Goal: Task Accomplishment & Management: Manage account settings

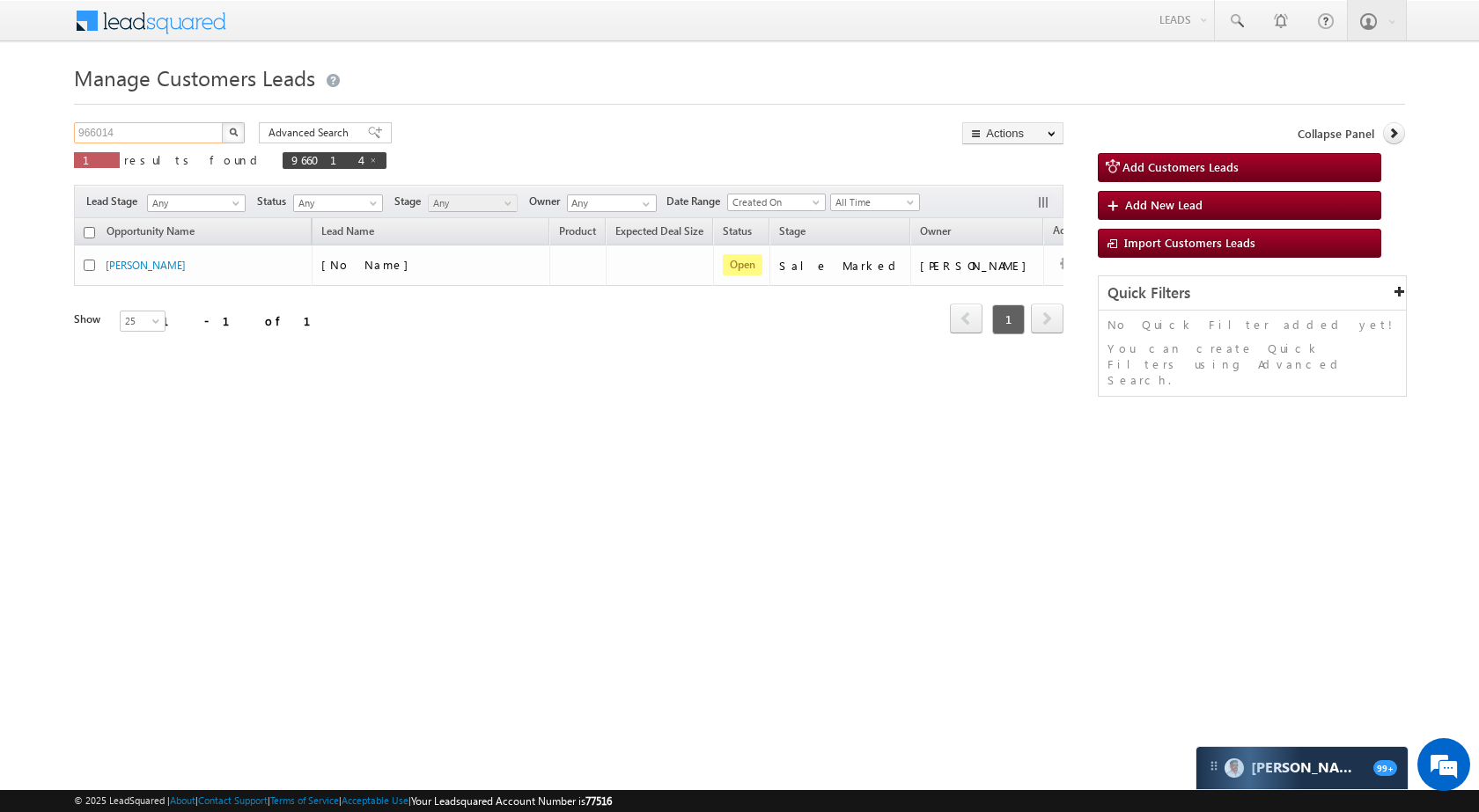
click at [184, 129] on input "966014" at bounding box center [150, 132] width 151 height 21
paste input "59789"
click at [233, 139] on button "button" at bounding box center [233, 132] width 23 height 21
click at [191, 113] on div "Manage Customers Leads Customers Leads updated successfully. 959789 X 1 results…" at bounding box center [740, 278] width 1331 height 439
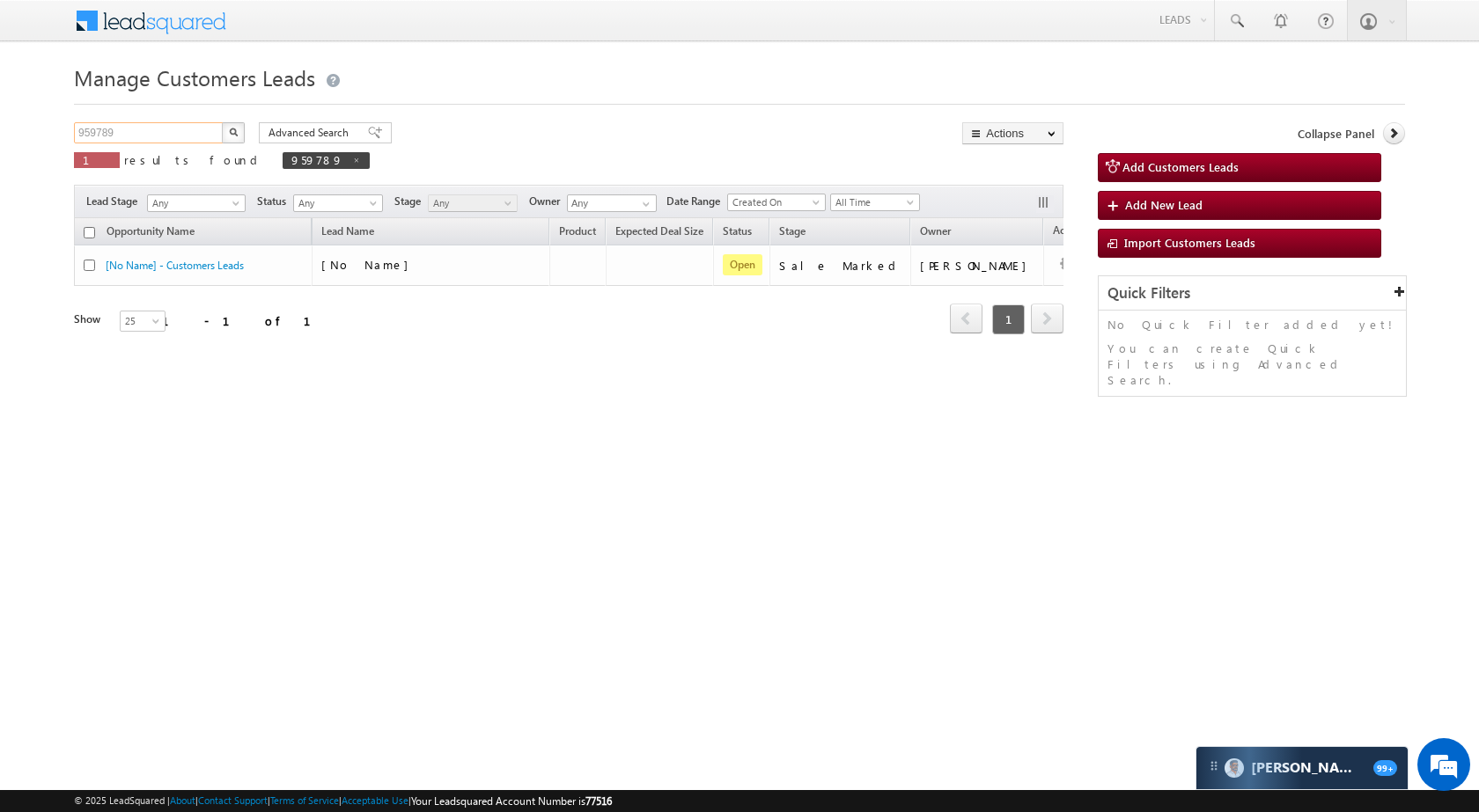
click at [192, 132] on input "959789" at bounding box center [150, 132] width 151 height 21
paste input "66918"
click at [229, 134] on img "button" at bounding box center [233, 132] width 9 height 9
click at [144, 133] on input "966918" at bounding box center [150, 132] width 151 height 21
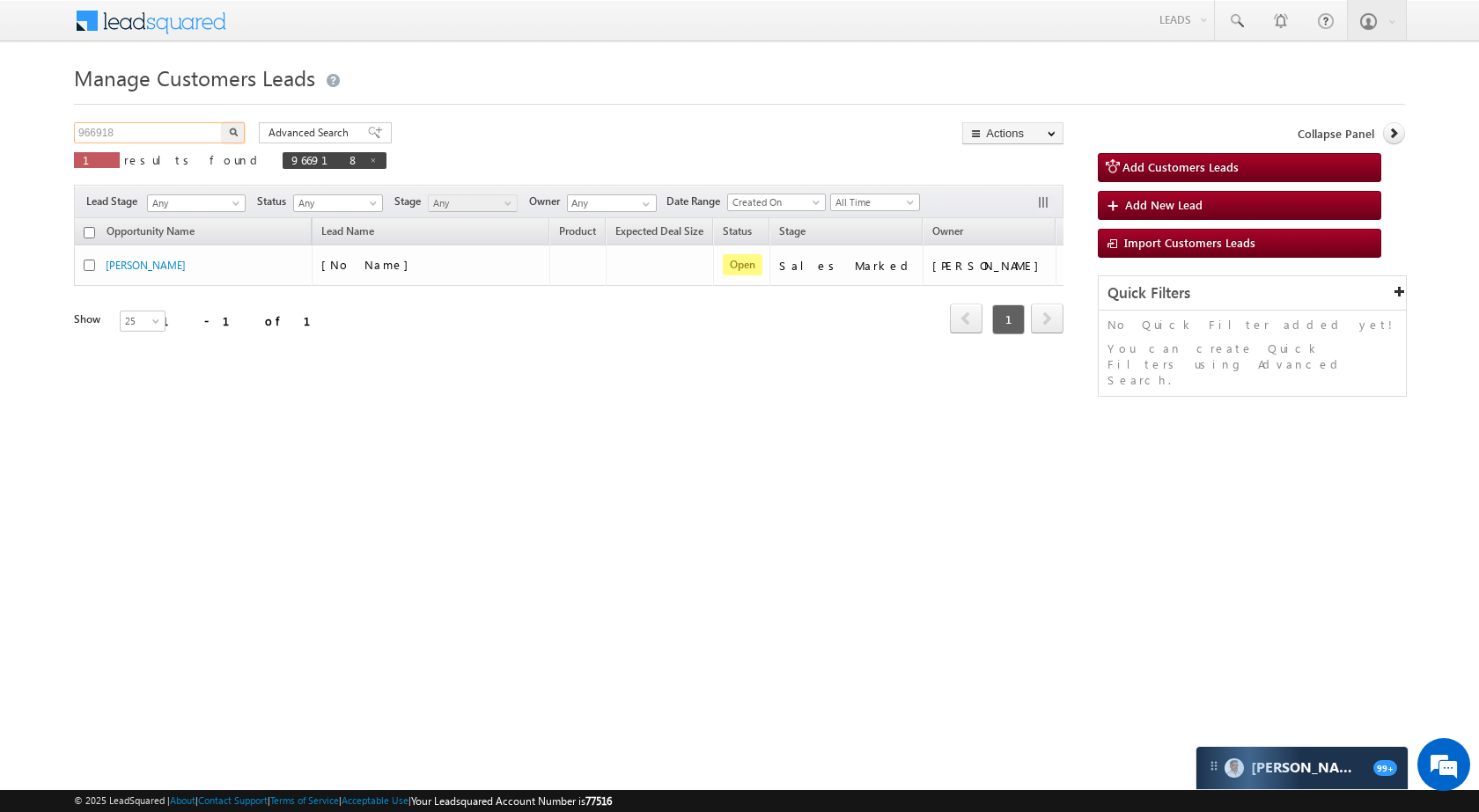
click at [144, 133] on input "966918" at bounding box center [150, 132] width 151 height 21
paste input "2647"
click at [228, 135] on button "button" at bounding box center [233, 132] width 23 height 21
click at [199, 136] on input "962647" at bounding box center [150, 132] width 151 height 21
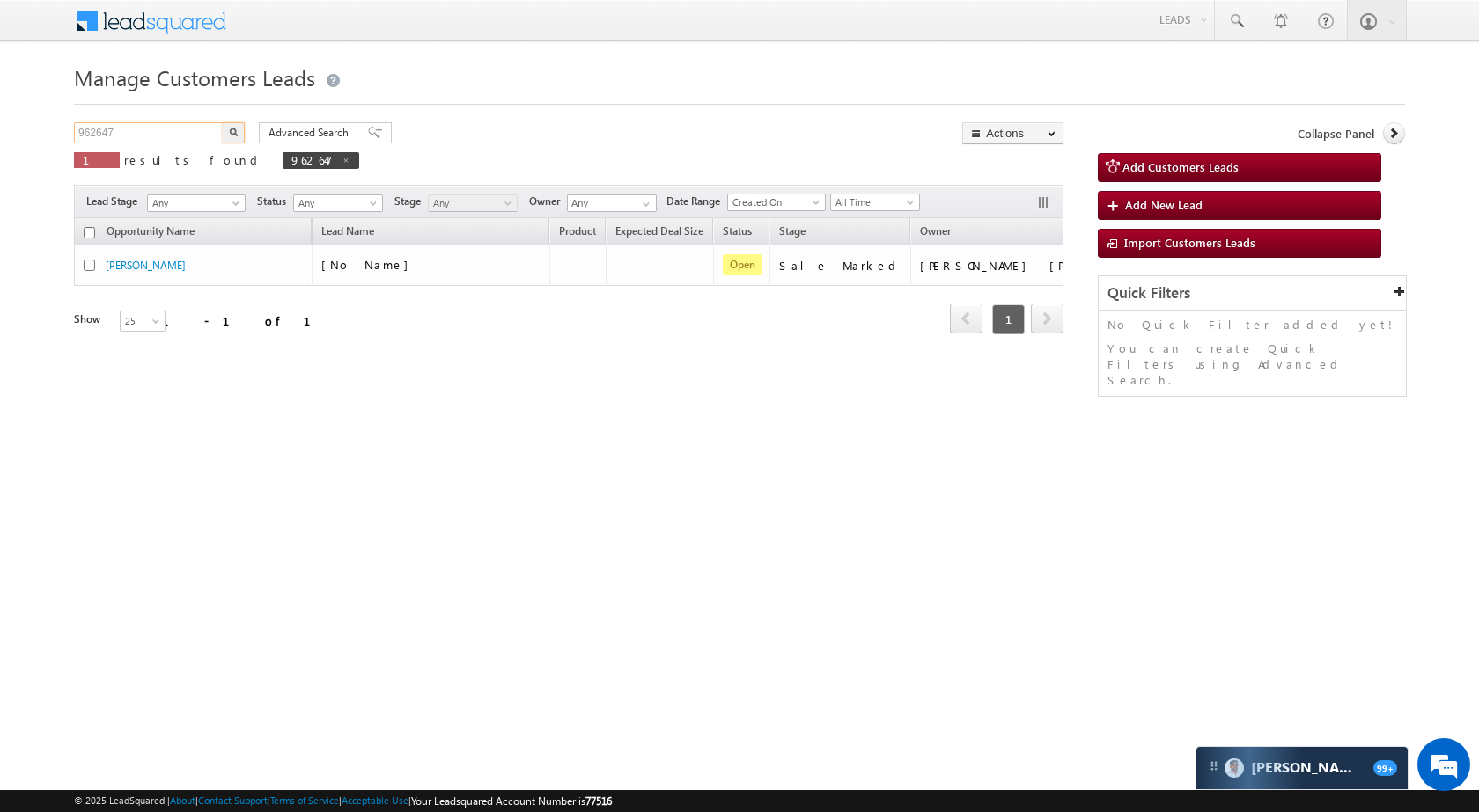
paste input "431"
click at [222, 136] on button "button" at bounding box center [233, 132] width 23 height 21
click at [152, 128] on input "964317" at bounding box center [150, 132] width 151 height 21
paste input "54703"
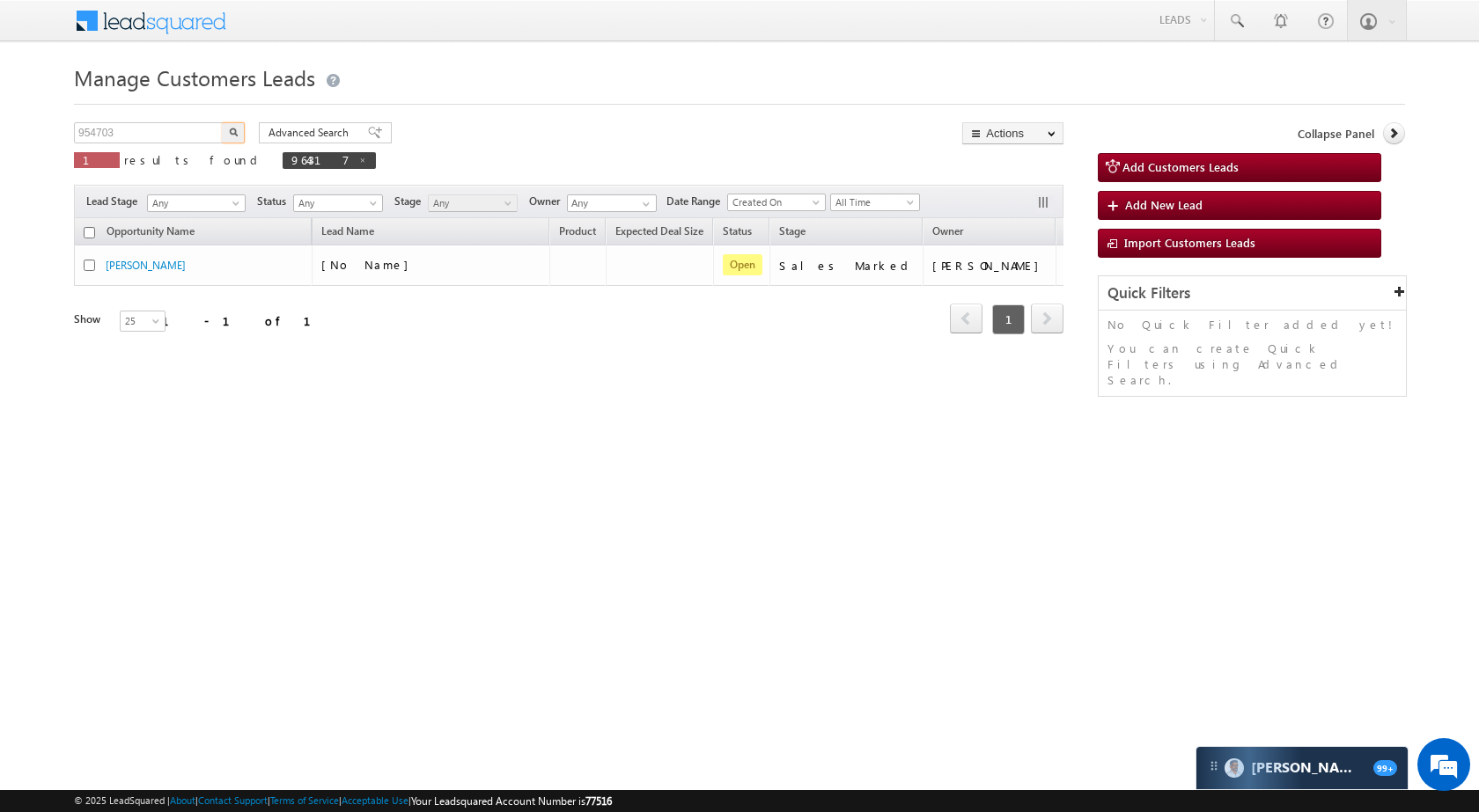
click at [235, 134] on img "button" at bounding box center [233, 132] width 9 height 9
click at [141, 135] on input "954703" at bounding box center [150, 132] width 151 height 21
paste input "62551"
click at [242, 126] on button "button" at bounding box center [233, 132] width 23 height 21
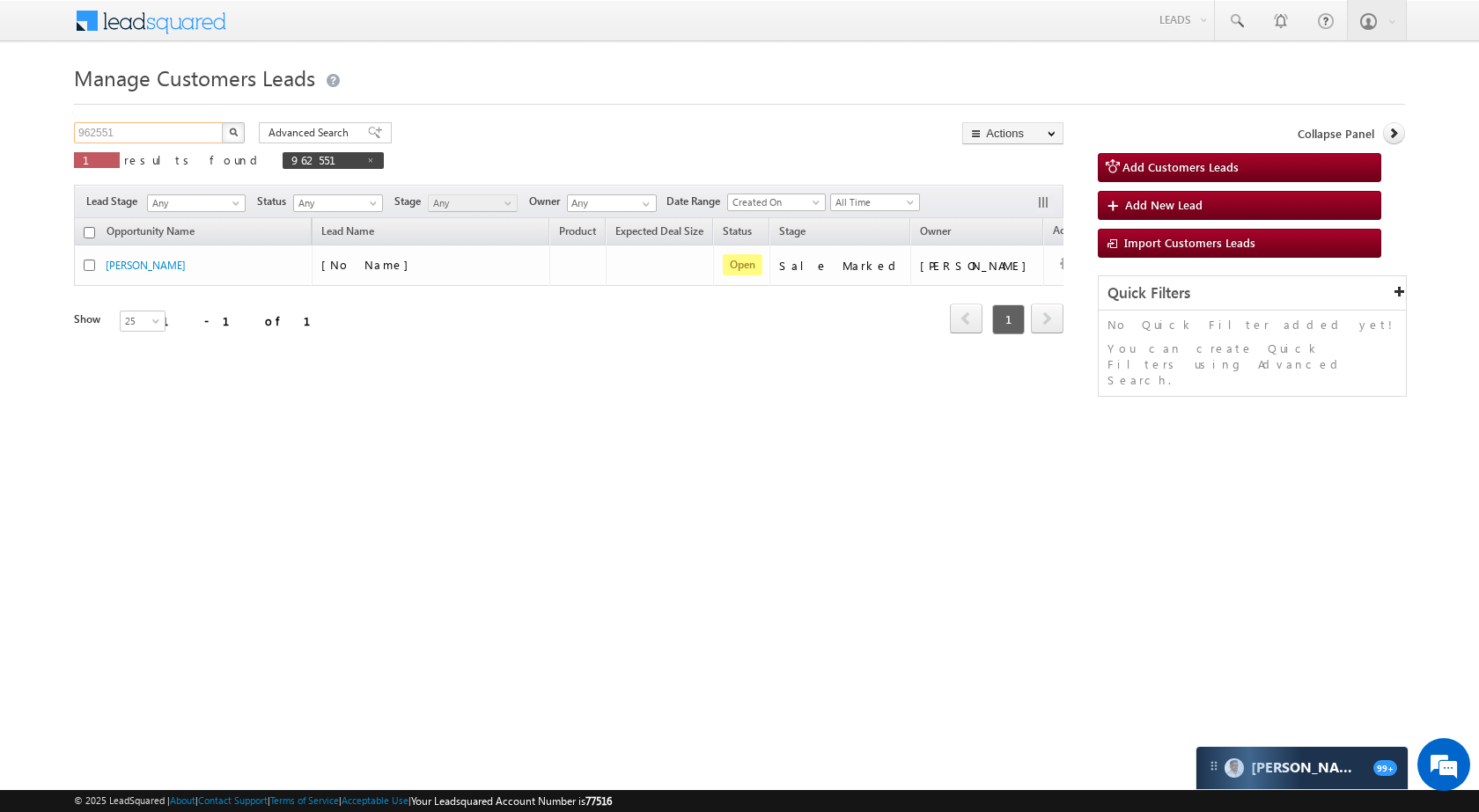
click at [148, 138] on input "962551" at bounding box center [150, 132] width 151 height 21
paste input "51824"
click at [224, 130] on button "button" at bounding box center [233, 132] width 23 height 21
click at [179, 123] on input "951824" at bounding box center [150, 132] width 151 height 21
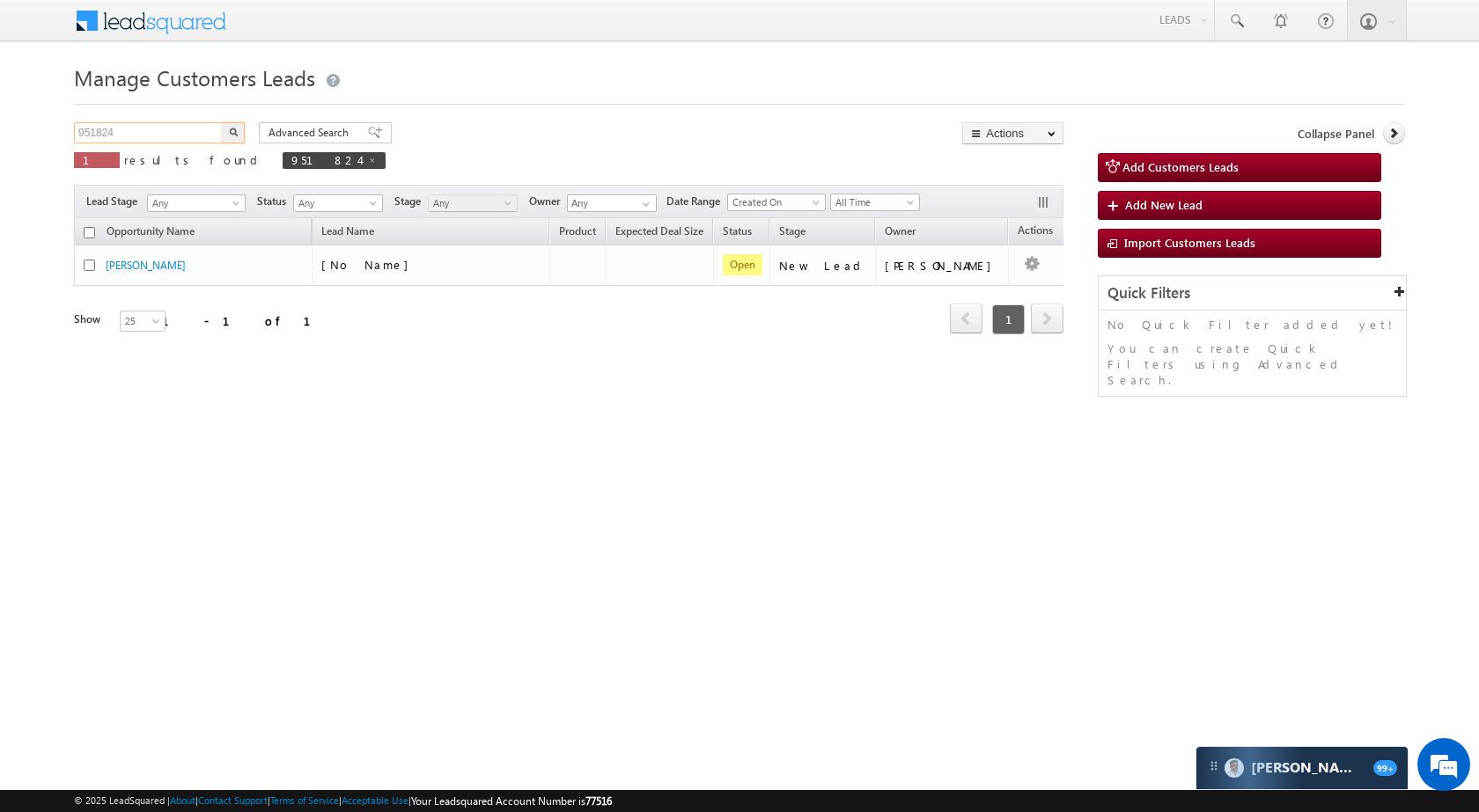
click at [179, 123] on input "951824" at bounding box center [150, 132] width 151 height 21
paste input "893982"
click at [226, 128] on button "button" at bounding box center [233, 132] width 23 height 21
click at [178, 130] on input "893982" at bounding box center [150, 132] width 151 height 21
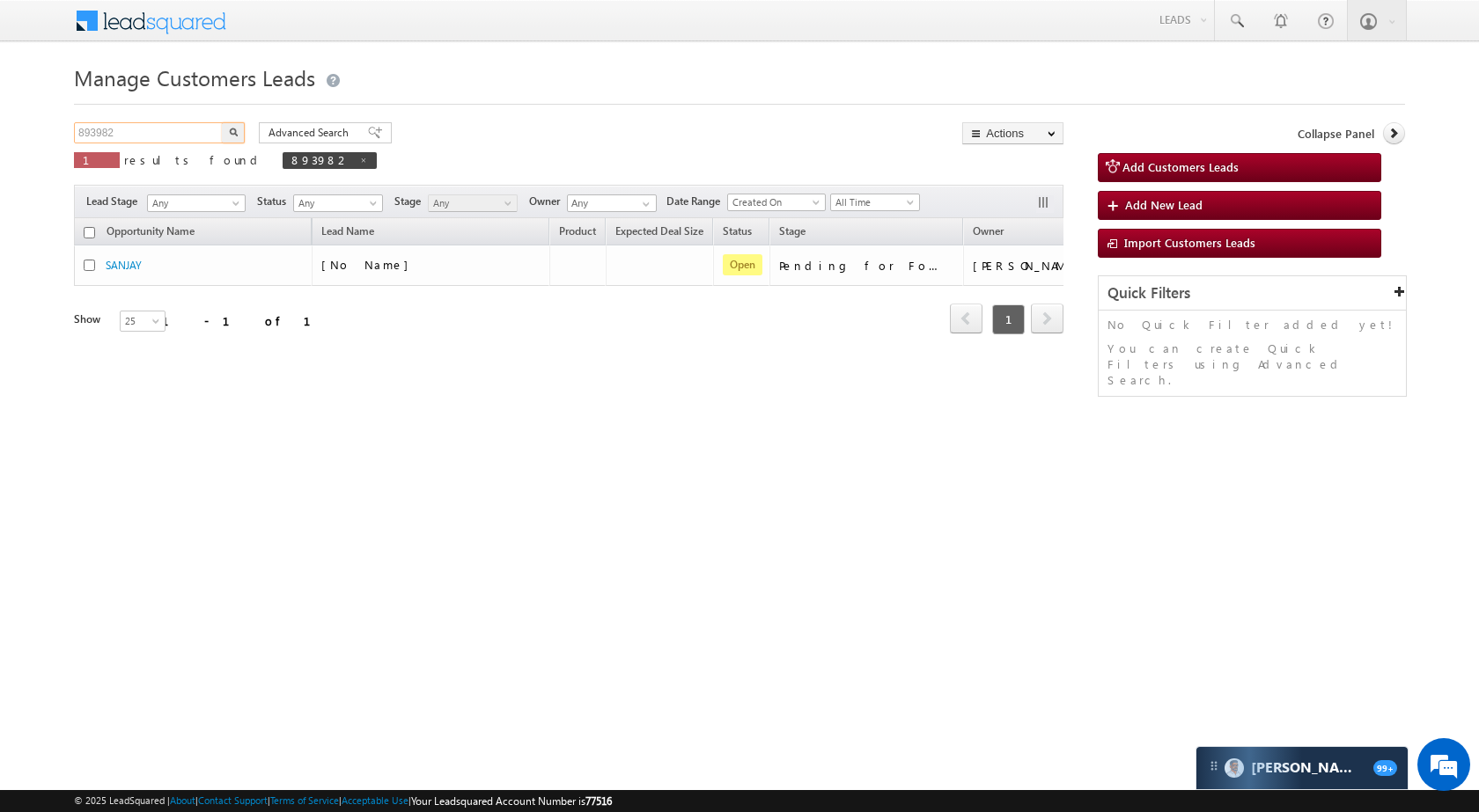
paste input "956913"
type input "956913"
click at [236, 124] on button "button" at bounding box center [233, 132] width 23 height 21
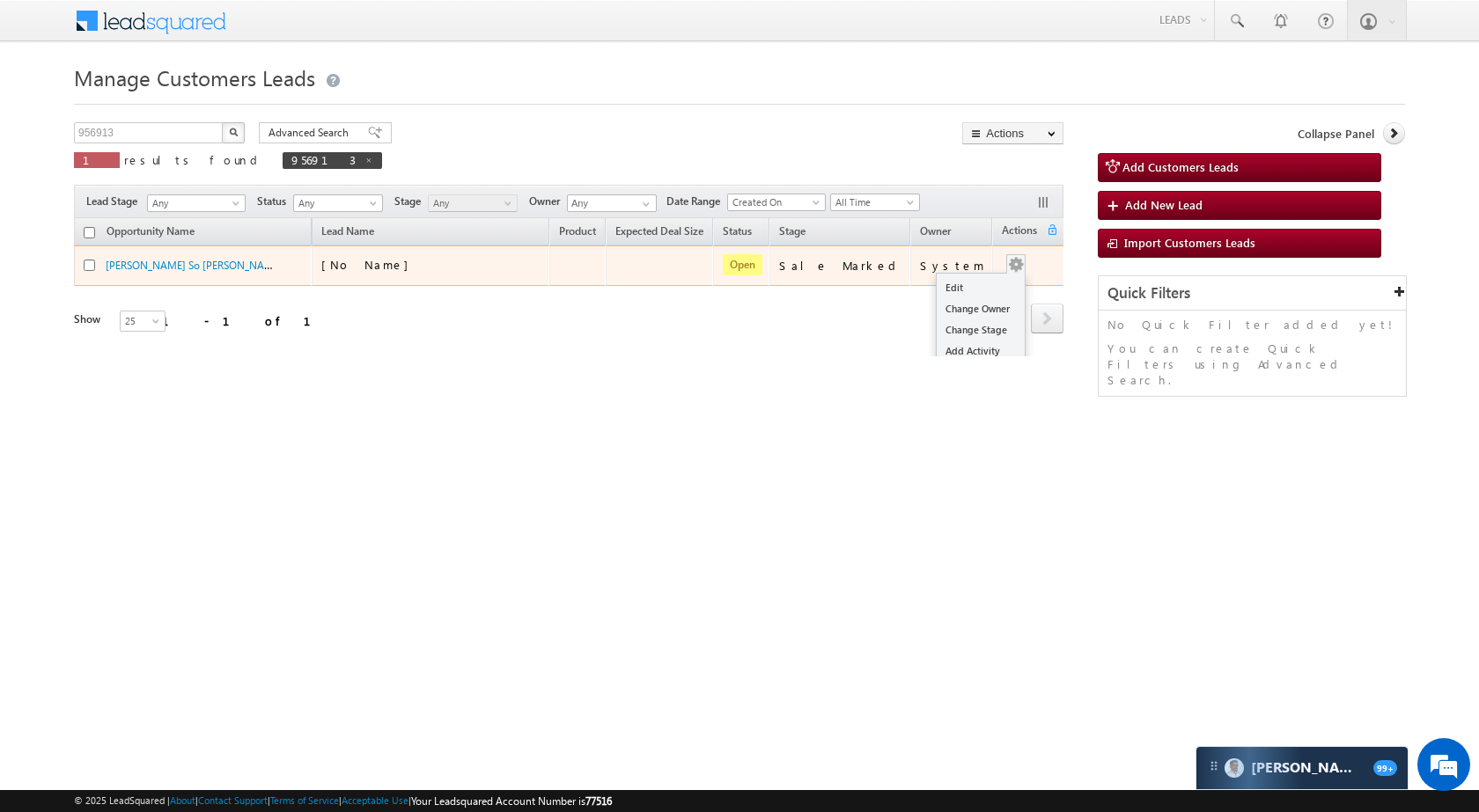
click at [1014, 264] on div "Edit Change Owner Change Stage Add Activity Add Task Delete" at bounding box center [1015, 265] width 28 height 23
click at [995, 279] on link "Edit" at bounding box center [980, 287] width 88 height 21
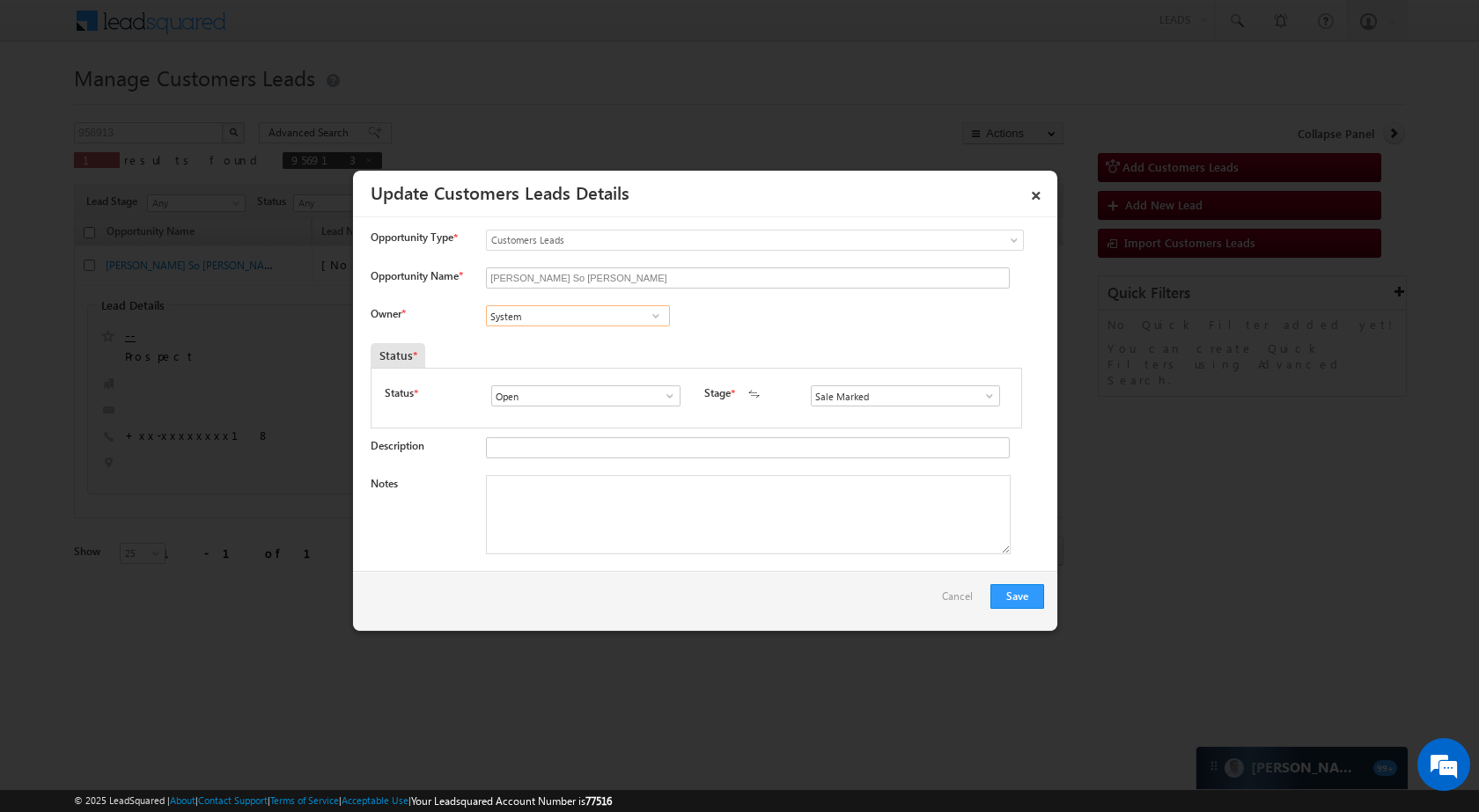
click at [577, 317] on input "System" at bounding box center [577, 316] width 184 height 21
paste input "hantanu Singh"
click at [565, 347] on span "shantanu.singh@sgrlimited.in" at bounding box center [572, 350] width 159 height 13
type input "Shantanu Singh"
click at [1022, 597] on button "Save" at bounding box center [1017, 596] width 53 height 25
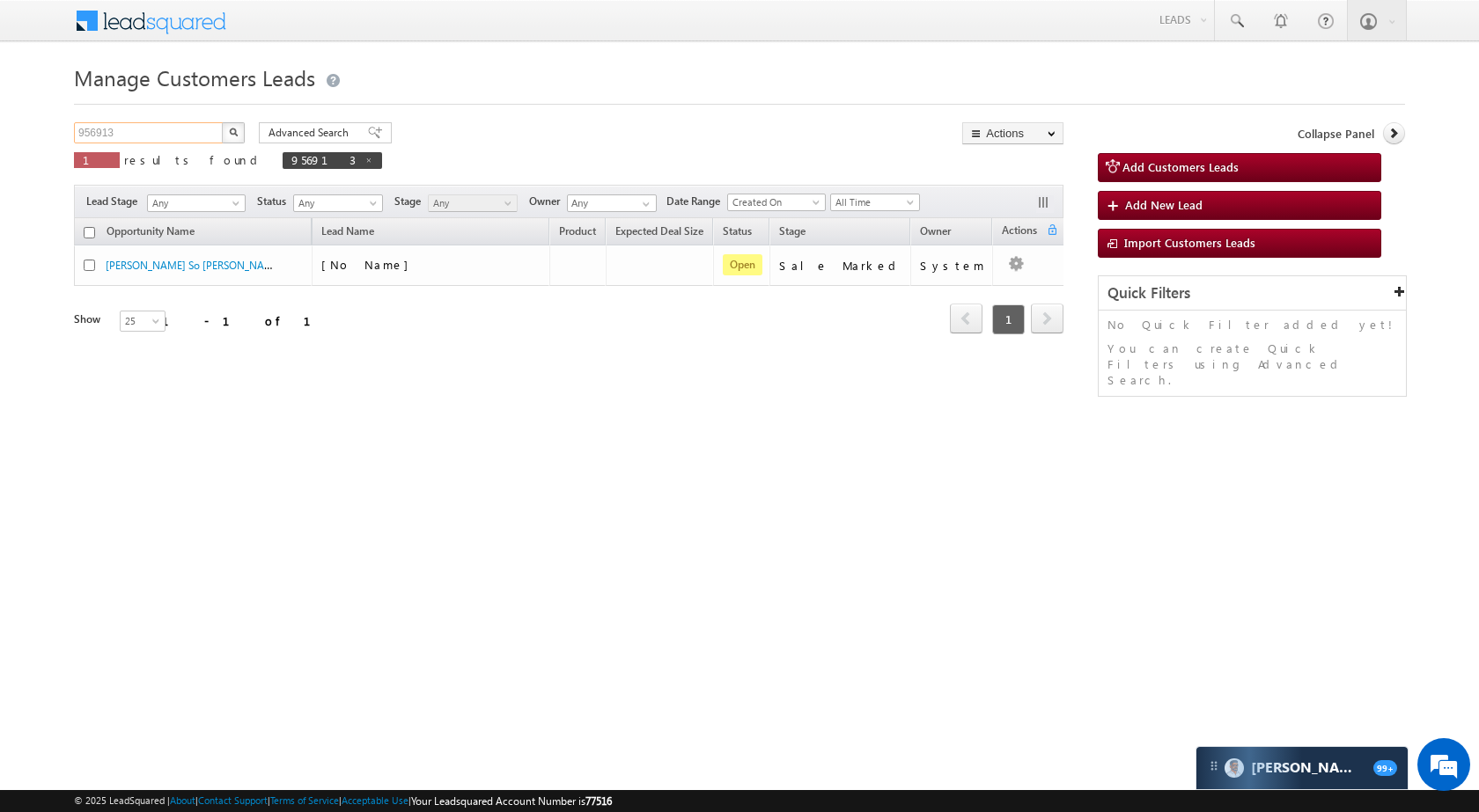
click at [178, 138] on input "956913" at bounding box center [150, 132] width 151 height 21
paste input "38248"
type input "938248"
click at [231, 125] on button "button" at bounding box center [233, 132] width 23 height 21
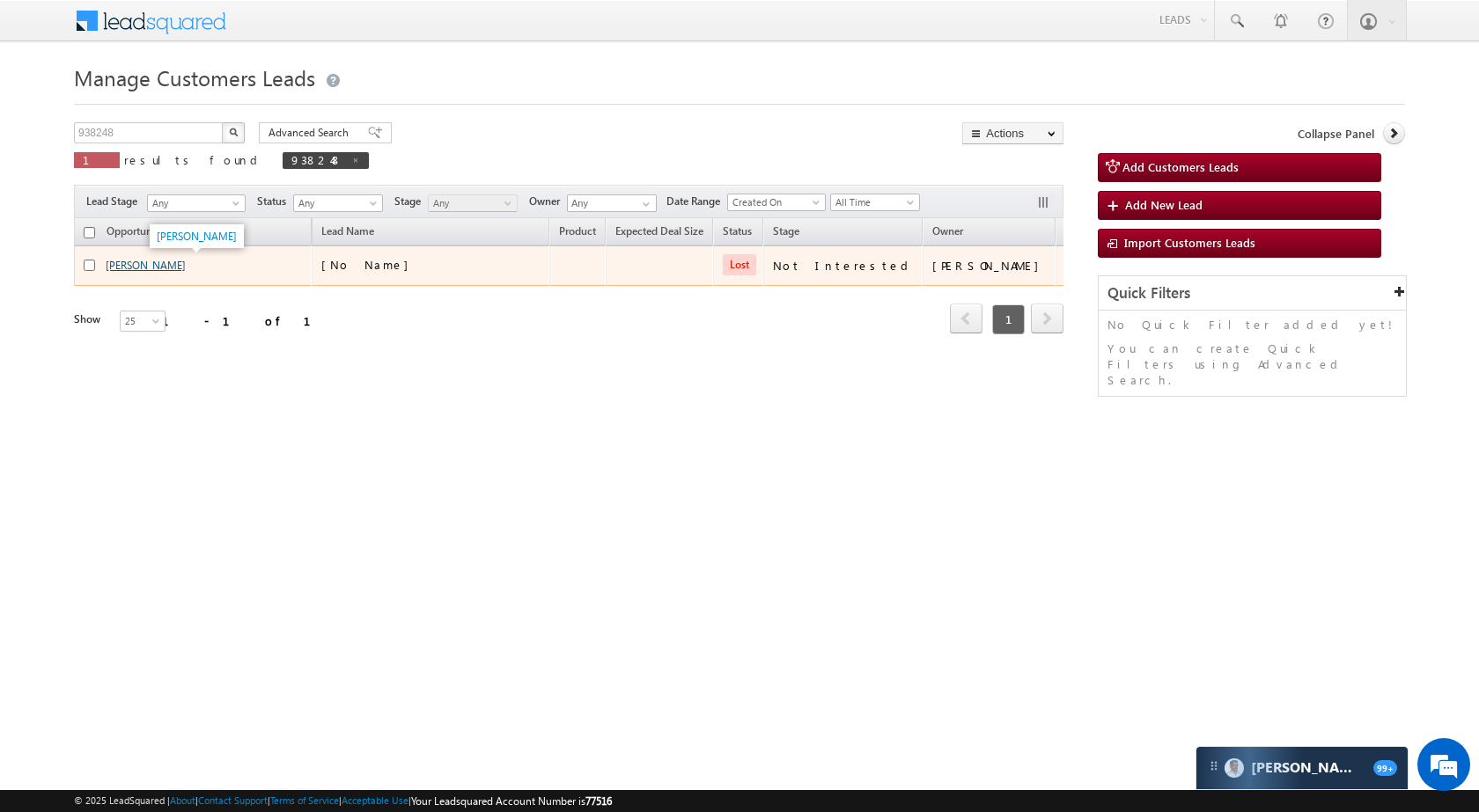
click at [140, 265] on link "MANOJ KUMAR" at bounding box center [145, 265] width 80 height 13
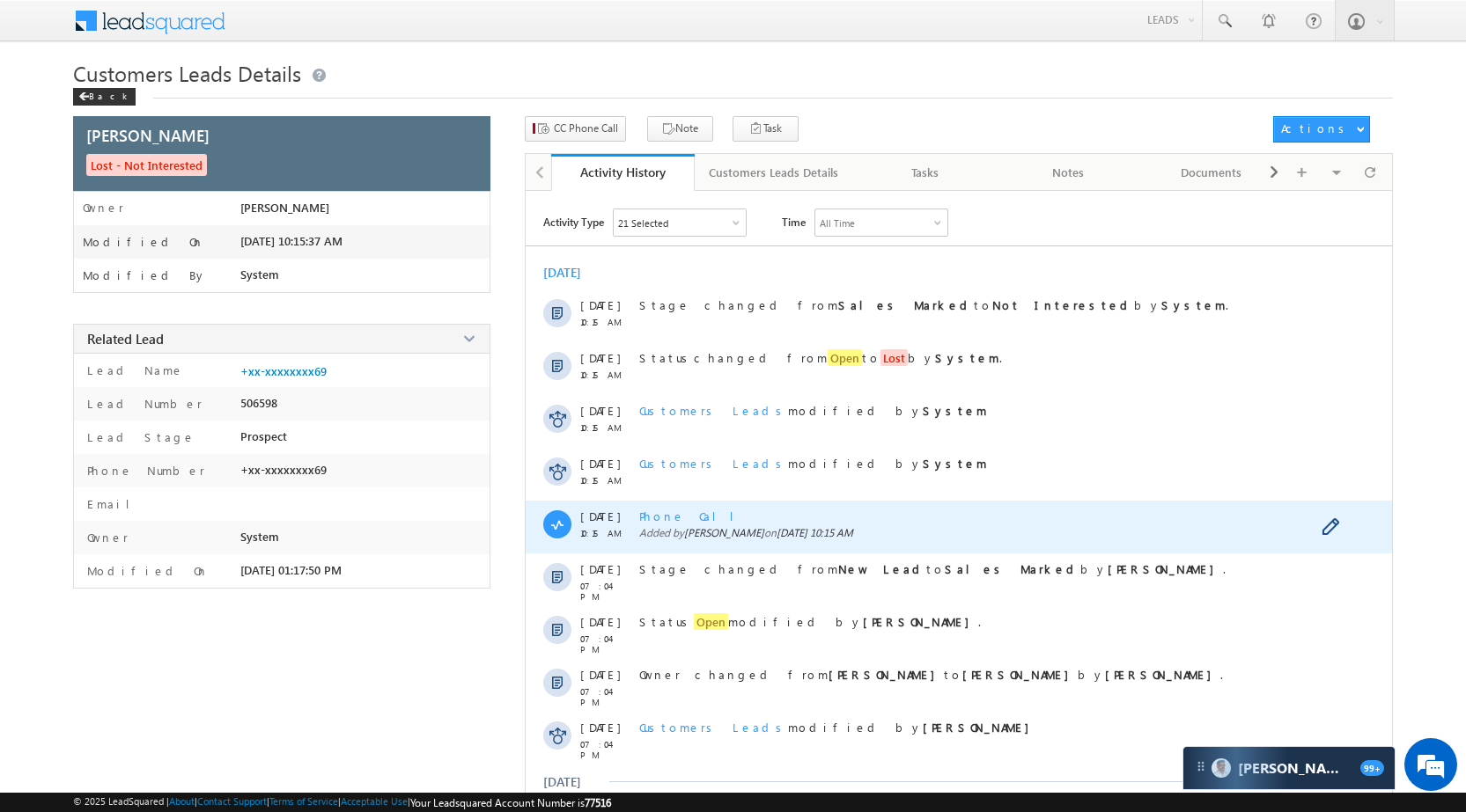
click at [667, 520] on span "Phone Call" at bounding box center [693, 516] width 108 height 15
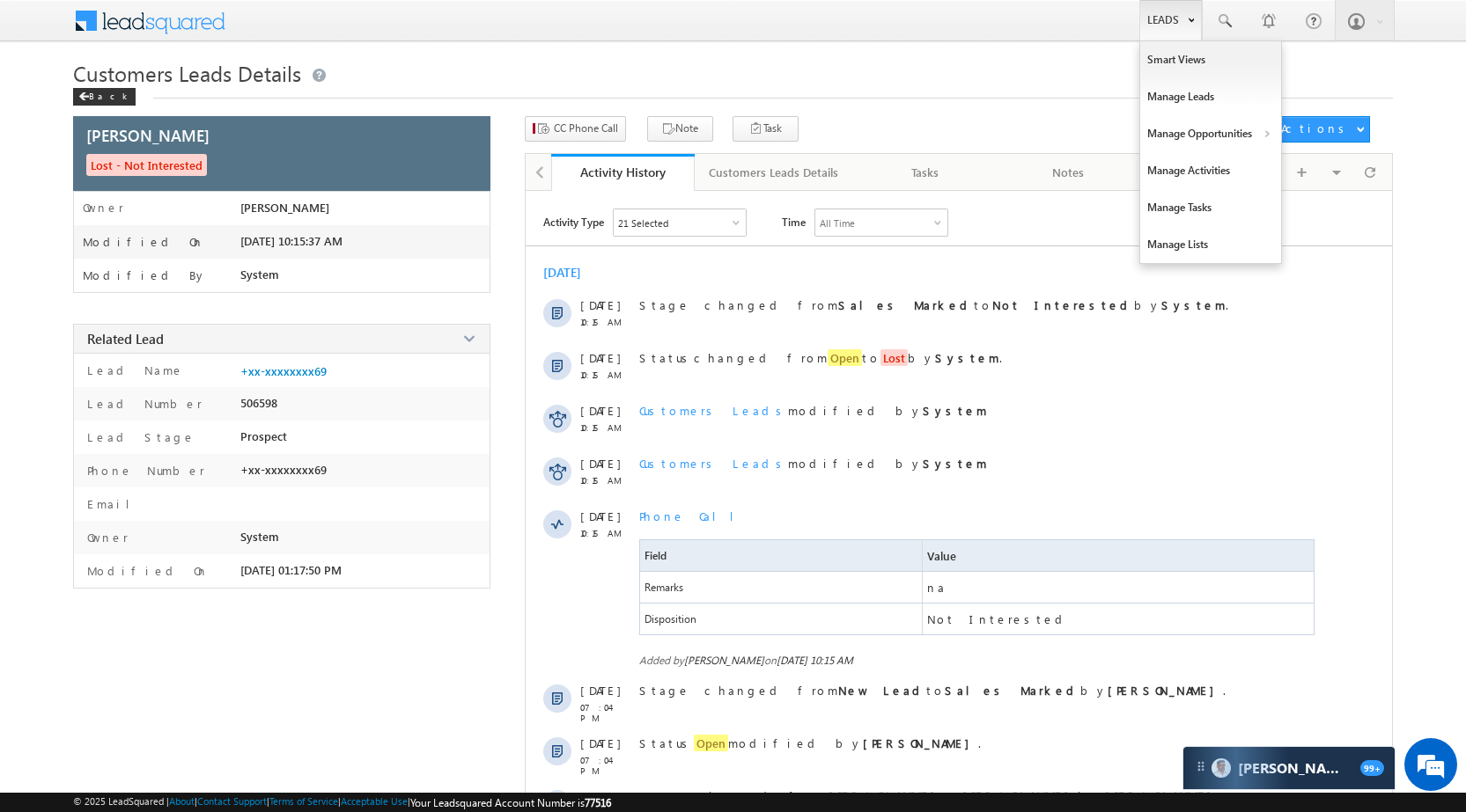
click at [1156, 17] on link "Leads" at bounding box center [1170, 20] width 62 height 40
click at [1211, 128] on link "Manage Opportunities" at bounding box center [1210, 134] width 140 height 37
click at [1164, 12] on link "Leads" at bounding box center [1170, 20] width 62 height 40
click at [1225, 118] on link "Manage Opportunities" at bounding box center [1210, 134] width 140 height 37
click at [1310, 167] on link "Customers Leads" at bounding box center [1362, 172] width 161 height 37
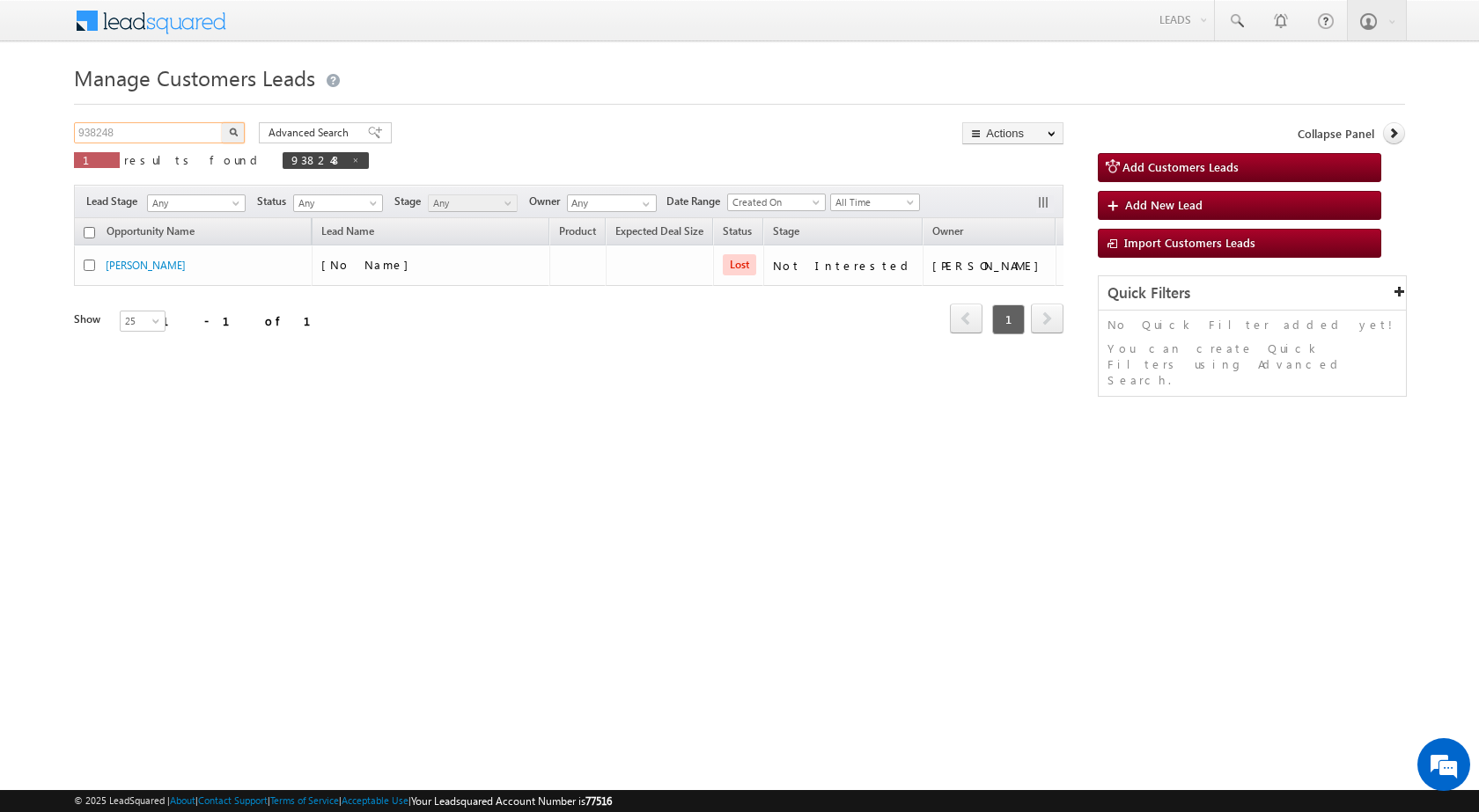
click at [183, 130] on input "938248" at bounding box center [150, 132] width 151 height 21
paste input "58001"
click at [229, 136] on img "button" at bounding box center [233, 132] width 9 height 9
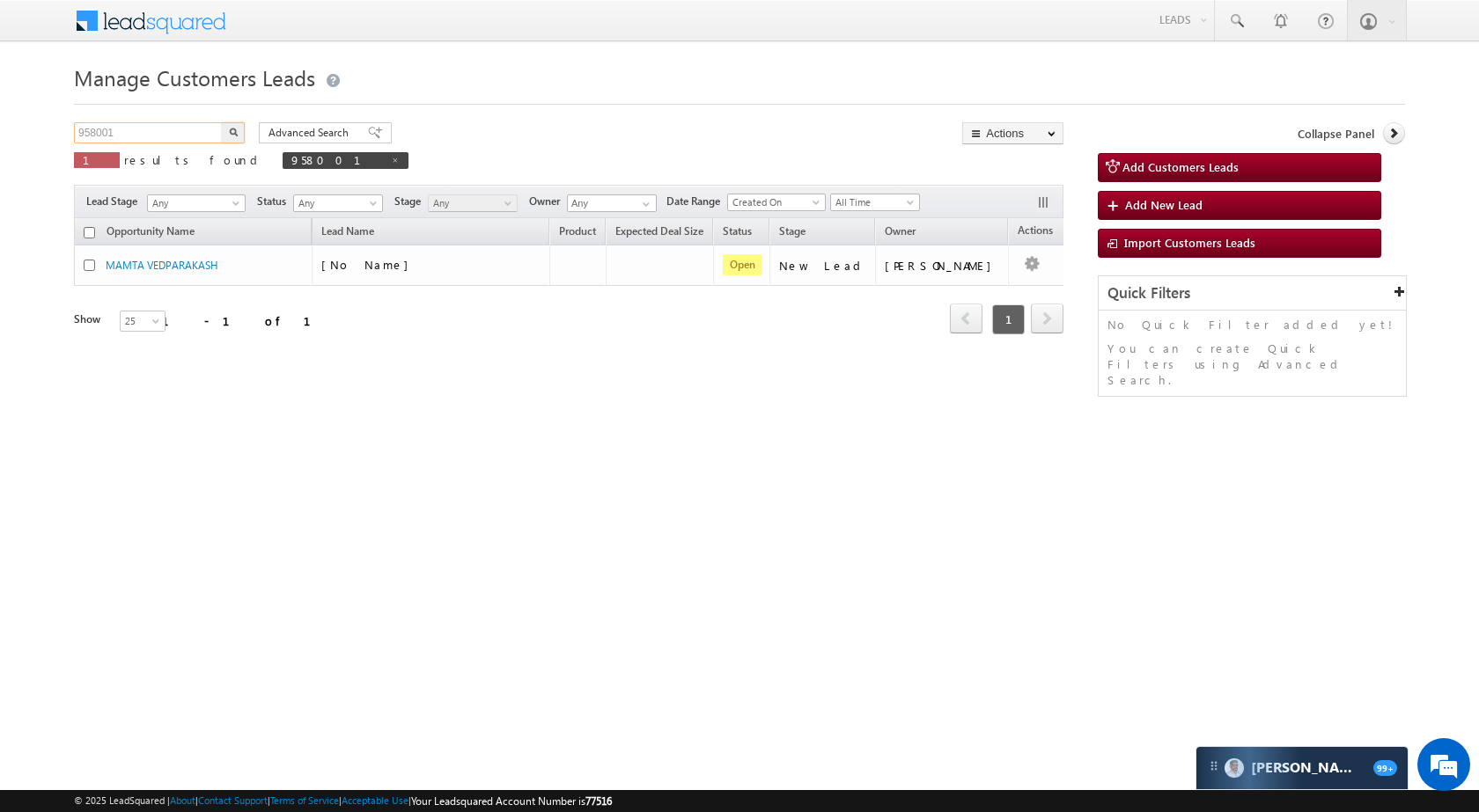
click at [144, 133] on input "958001" at bounding box center [150, 132] width 151 height 21
paste input "6910"
click at [235, 140] on button "button" at bounding box center [233, 132] width 23 height 21
click at [178, 136] on input "956910" at bounding box center [150, 132] width 151 height 21
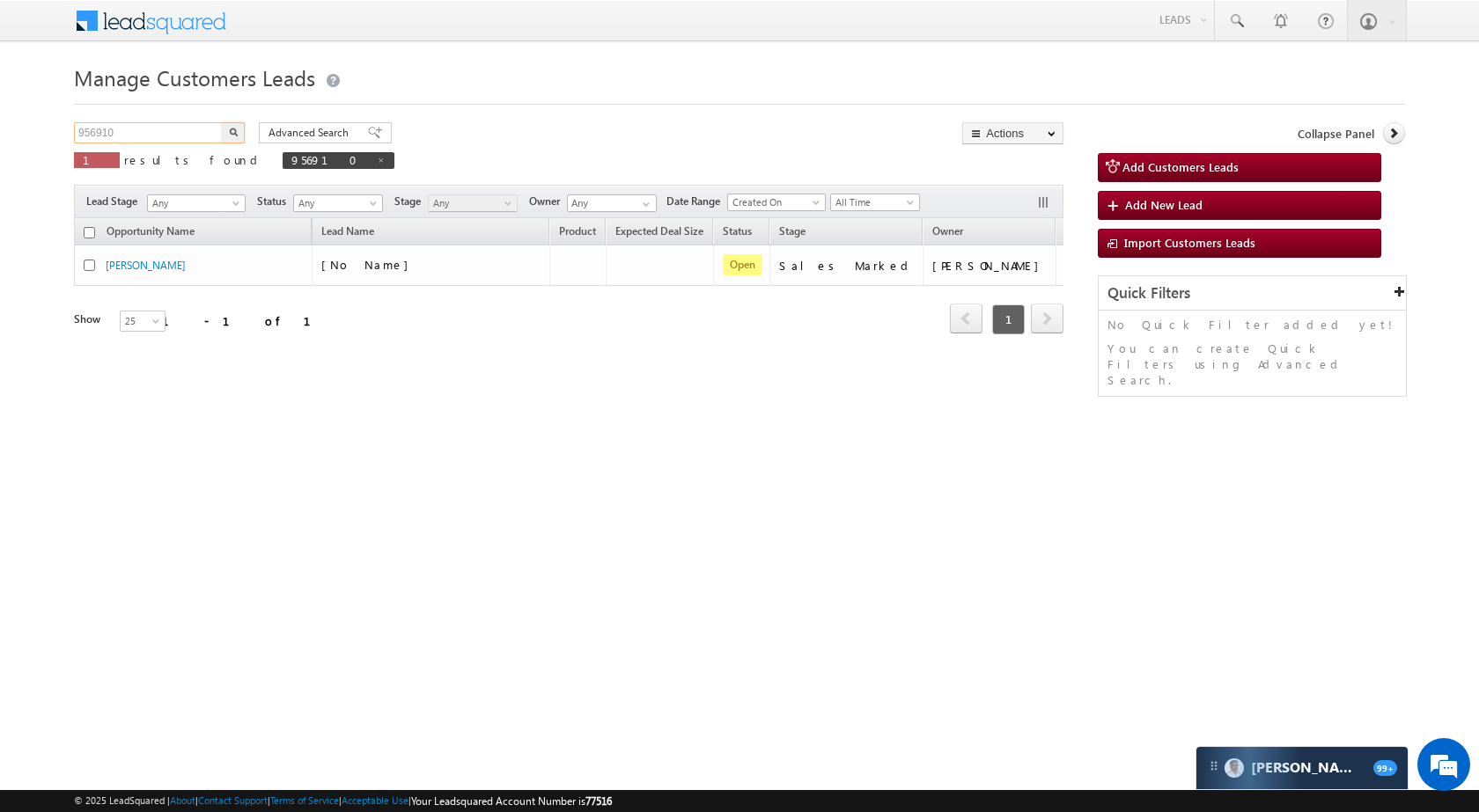
click at [178, 136] on input "956910" at bounding box center [150, 132] width 151 height 21
paste input "826"
click at [218, 139] on input "956826" at bounding box center [150, 132] width 151 height 21
type input "956826"
click at [243, 126] on button "button" at bounding box center [233, 132] width 23 height 21
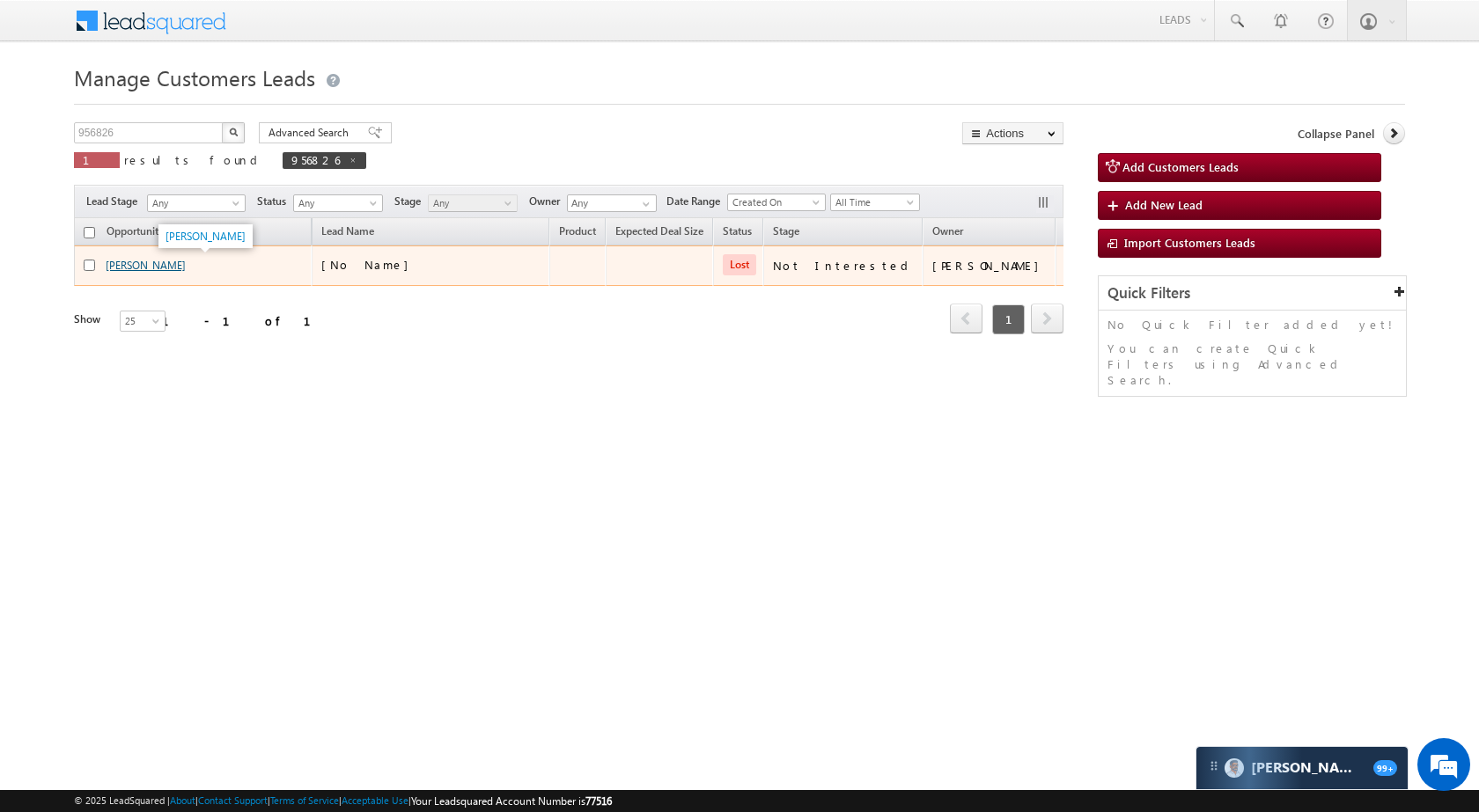
click at [137, 259] on link "[PERSON_NAME]" at bounding box center [145, 265] width 80 height 13
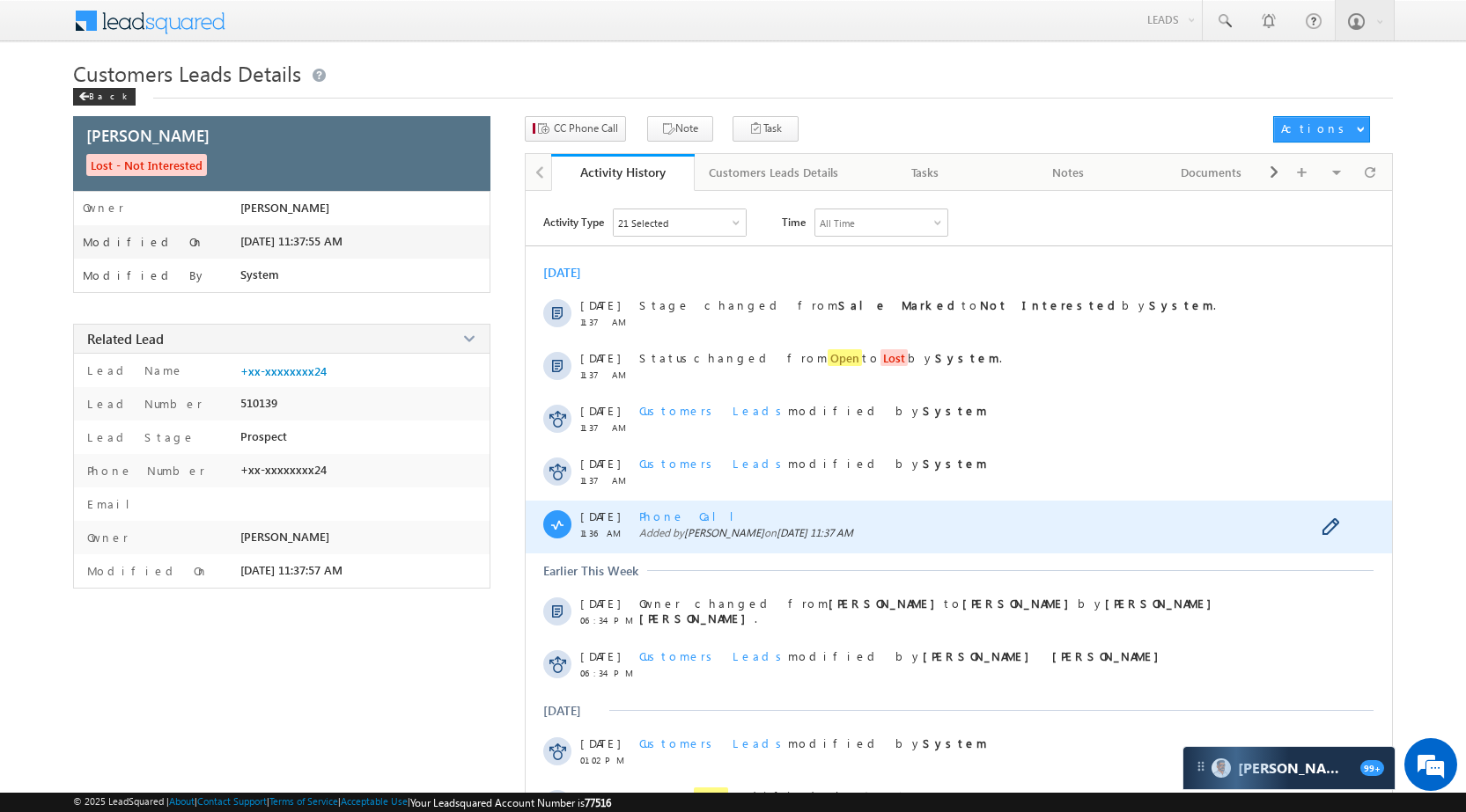
click at [680, 525] on div "Phone Call Added by Zakir Saifi on 07 Oct 2025 11:37 AM" at bounding box center [978, 528] width 678 height 53
click at [677, 518] on span "Phone Call" at bounding box center [693, 516] width 108 height 15
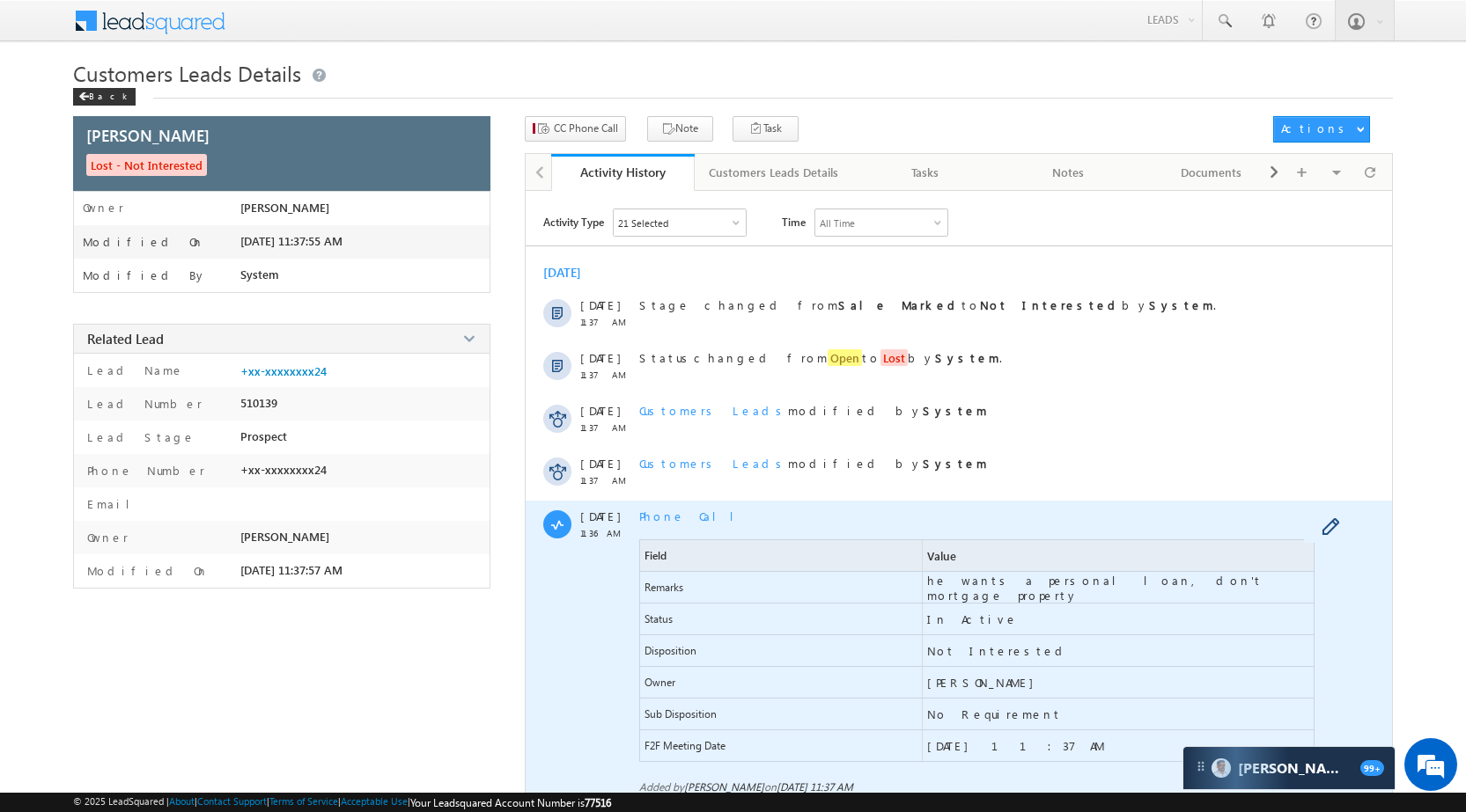
drag, startPoint x: 931, startPoint y: 606, endPoint x: 917, endPoint y: 590, distance: 21.3
click at [929, 604] on span "In Active" at bounding box center [1118, 619] width 391 height 31
drag, startPoint x: 917, startPoint y: 589, endPoint x: 1211, endPoint y: 598, distance: 294.1
click at [1211, 598] on div "Remarks he wants a personal loan, don't mortgage property" at bounding box center [976, 587] width 675 height 32
copy div "he wants a personal loan, don't mortgage property"
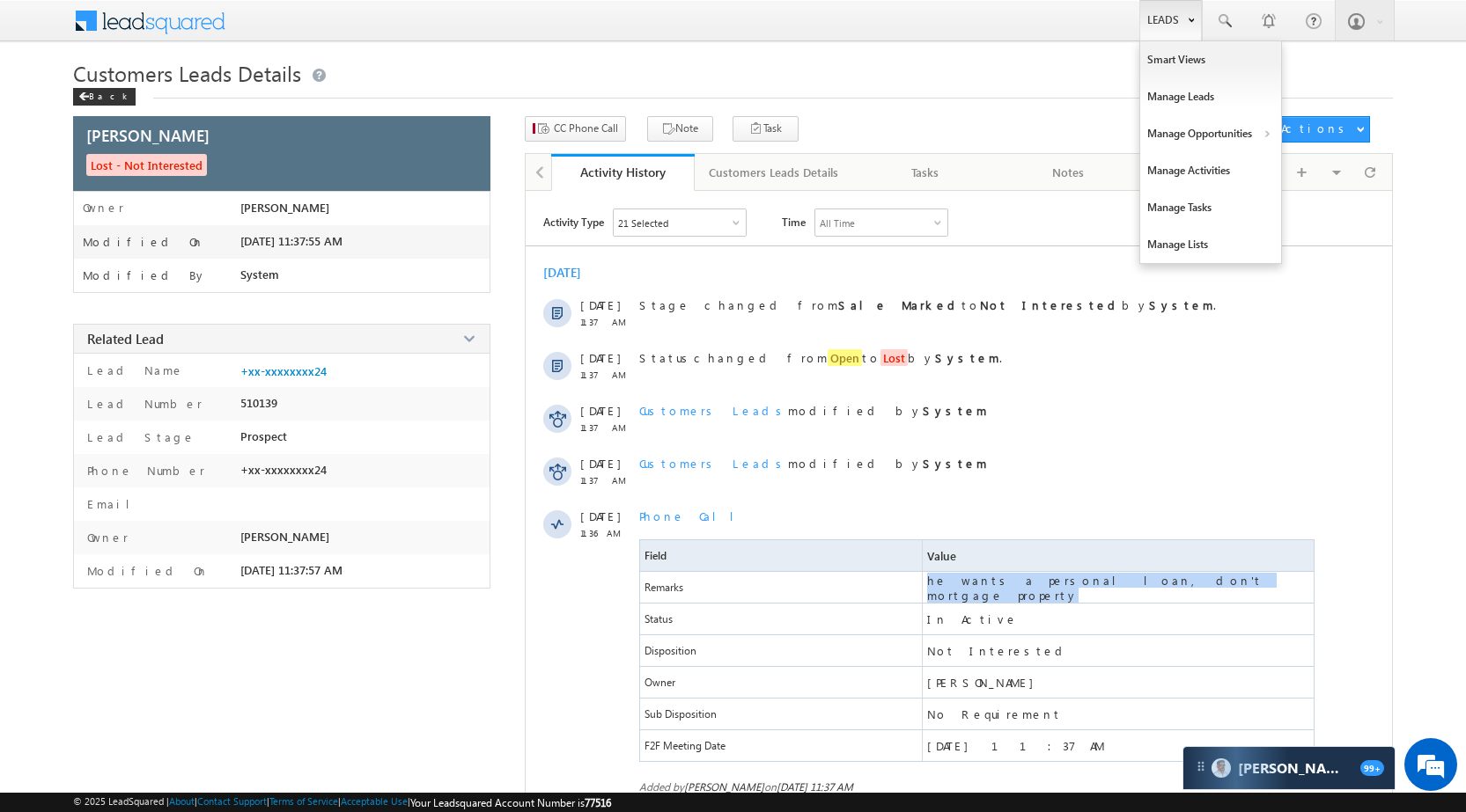
click at [1165, 32] on link "Leads" at bounding box center [1170, 20] width 62 height 40
click at [1189, 128] on link "Manage Opportunities" at bounding box center [1210, 134] width 140 height 37
click at [1195, 128] on link "Manage Opportunities" at bounding box center [1210, 134] width 140 height 37
click at [1176, 36] on link "Leads" at bounding box center [1170, 20] width 62 height 40
click at [1200, 129] on link "Manage Opportunities" at bounding box center [1210, 134] width 140 height 37
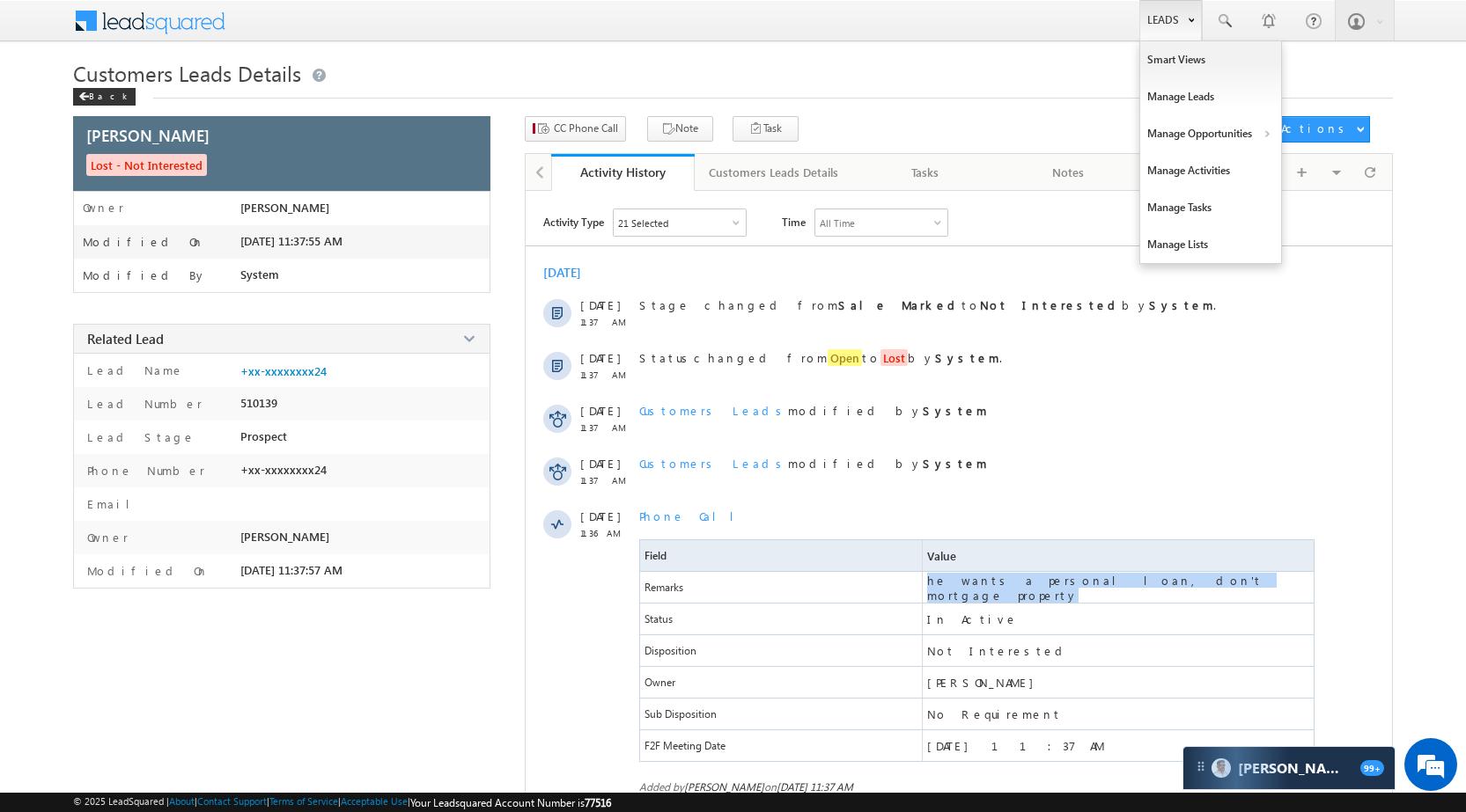
click at [1167, 22] on link "Leads" at bounding box center [1170, 20] width 62 height 40
click at [1199, 131] on link "Manage Opportunities" at bounding box center [1210, 134] width 140 height 37
click at [1332, 172] on link "Customers Leads" at bounding box center [1362, 172] width 161 height 37
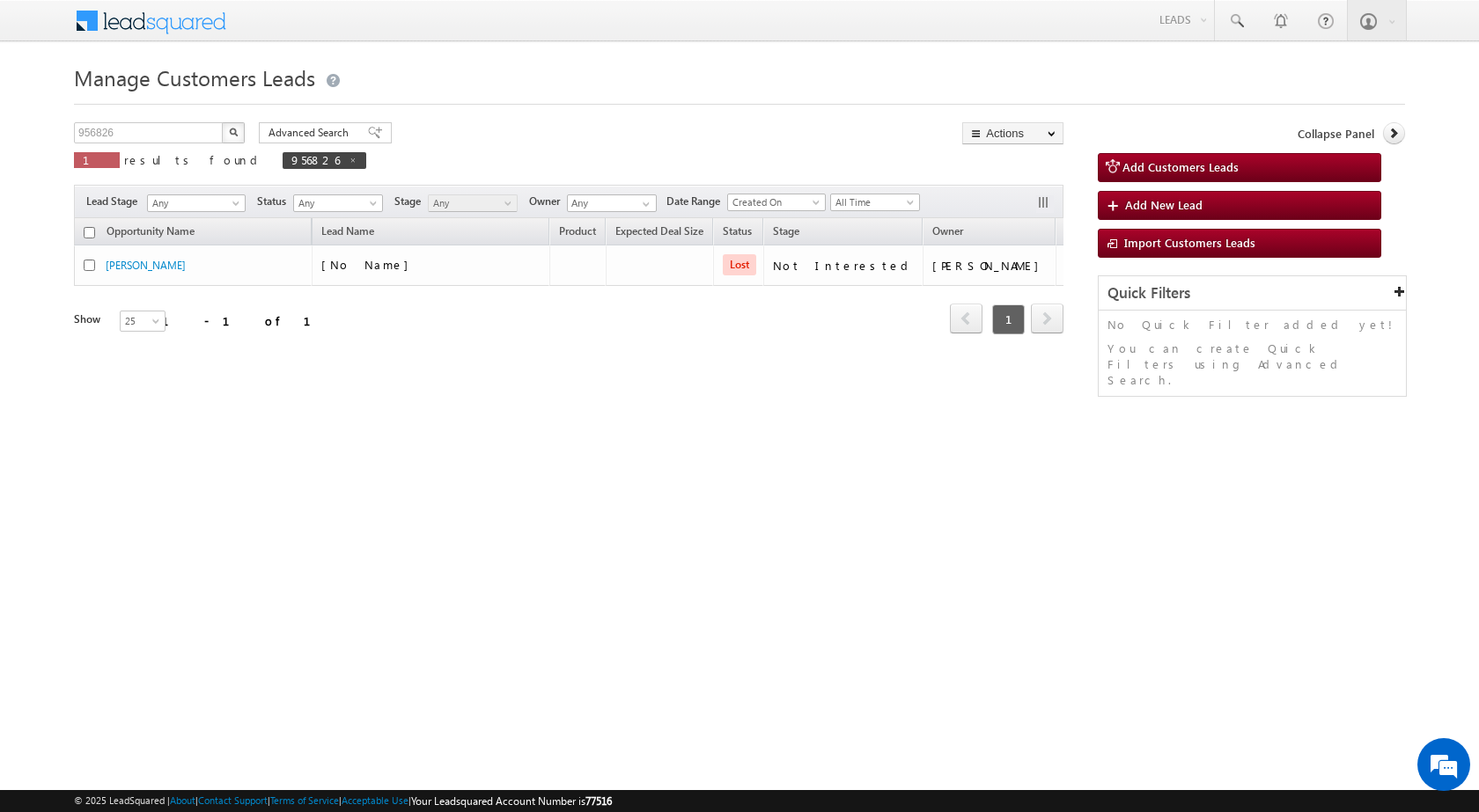
click at [140, 143] on div "956826 X 1 results found 956826" at bounding box center [220, 147] width 292 height 50
click at [140, 139] on input "956826" at bounding box center [150, 132] width 151 height 21
paste input "2644"
click at [237, 132] on img "button" at bounding box center [233, 132] width 9 height 9
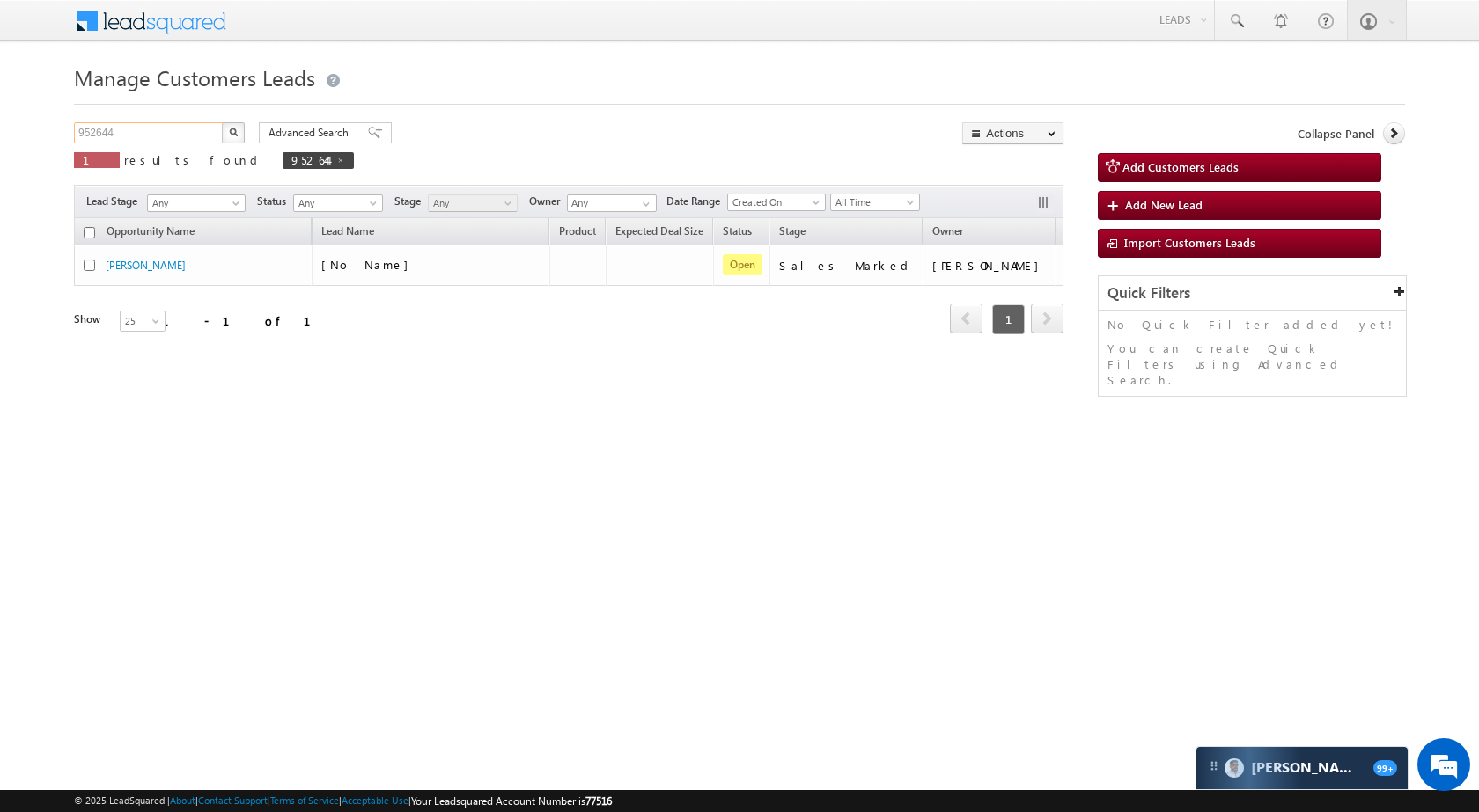
click at [165, 135] on input "952644" at bounding box center [150, 132] width 151 height 21
paste input "4007"
type input "954007"
click at [226, 131] on button "button" at bounding box center [233, 132] width 23 height 21
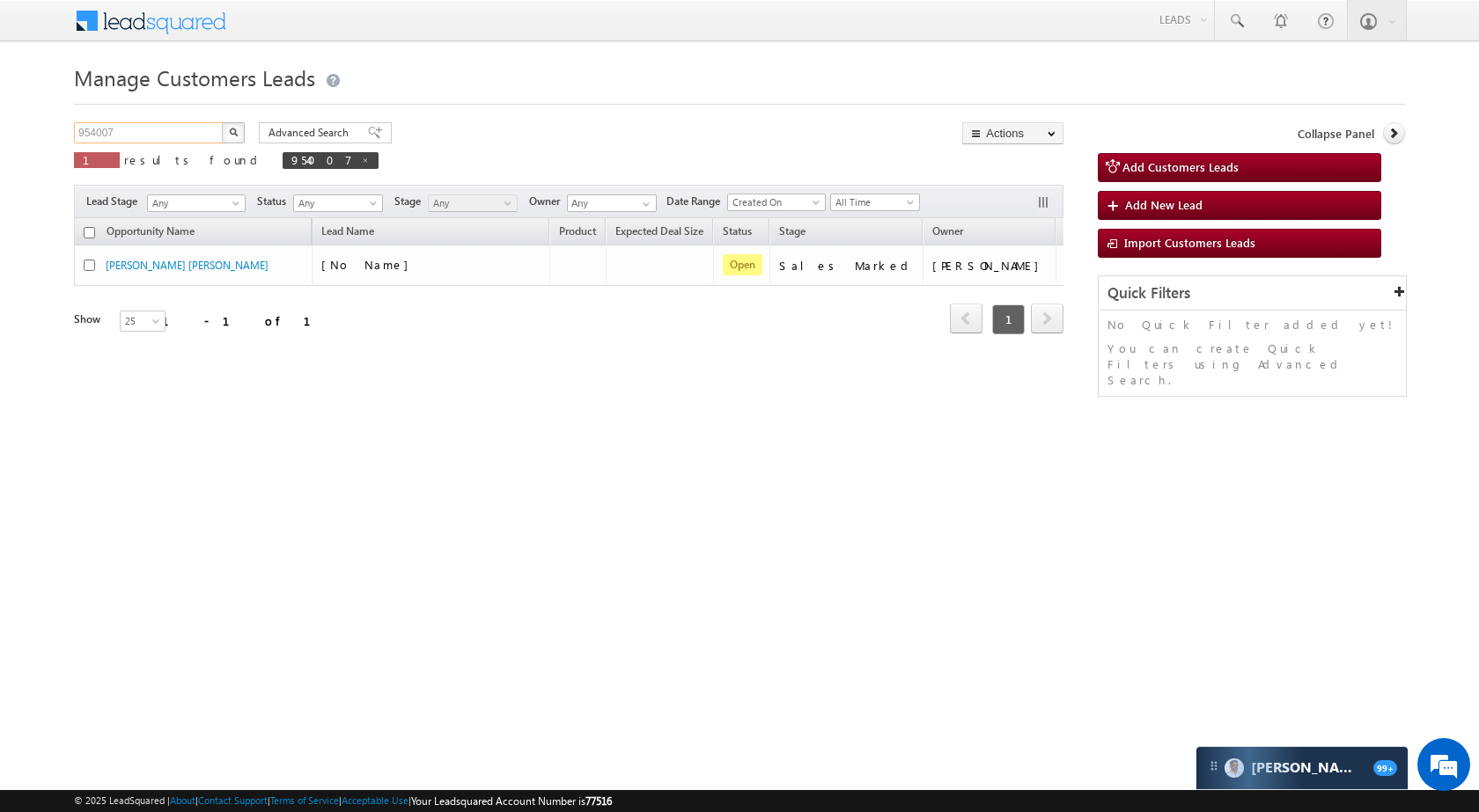
click at [196, 133] on input "954007" at bounding box center [150, 132] width 151 height 21
paste input "2625"
click at [220, 131] on input "952625" at bounding box center [150, 132] width 151 height 21
click at [170, 131] on input "952625" at bounding box center [150, 132] width 151 height 21
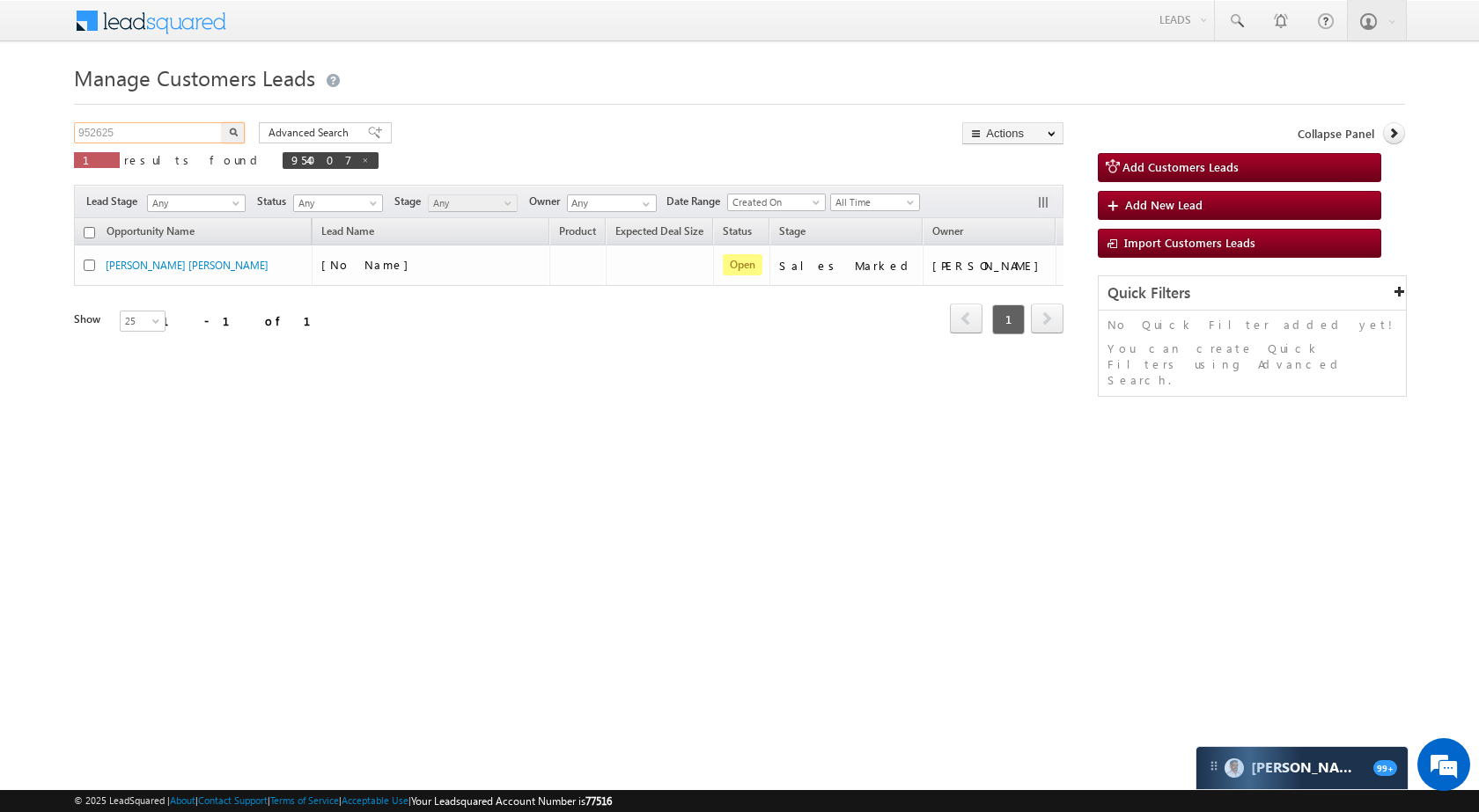
click at [170, 131] on input "952625" at bounding box center [150, 132] width 151 height 21
click at [238, 128] on button "button" at bounding box center [233, 132] width 23 height 21
click at [161, 131] on input "952625" at bounding box center [150, 132] width 151 height 21
paste input "38994"
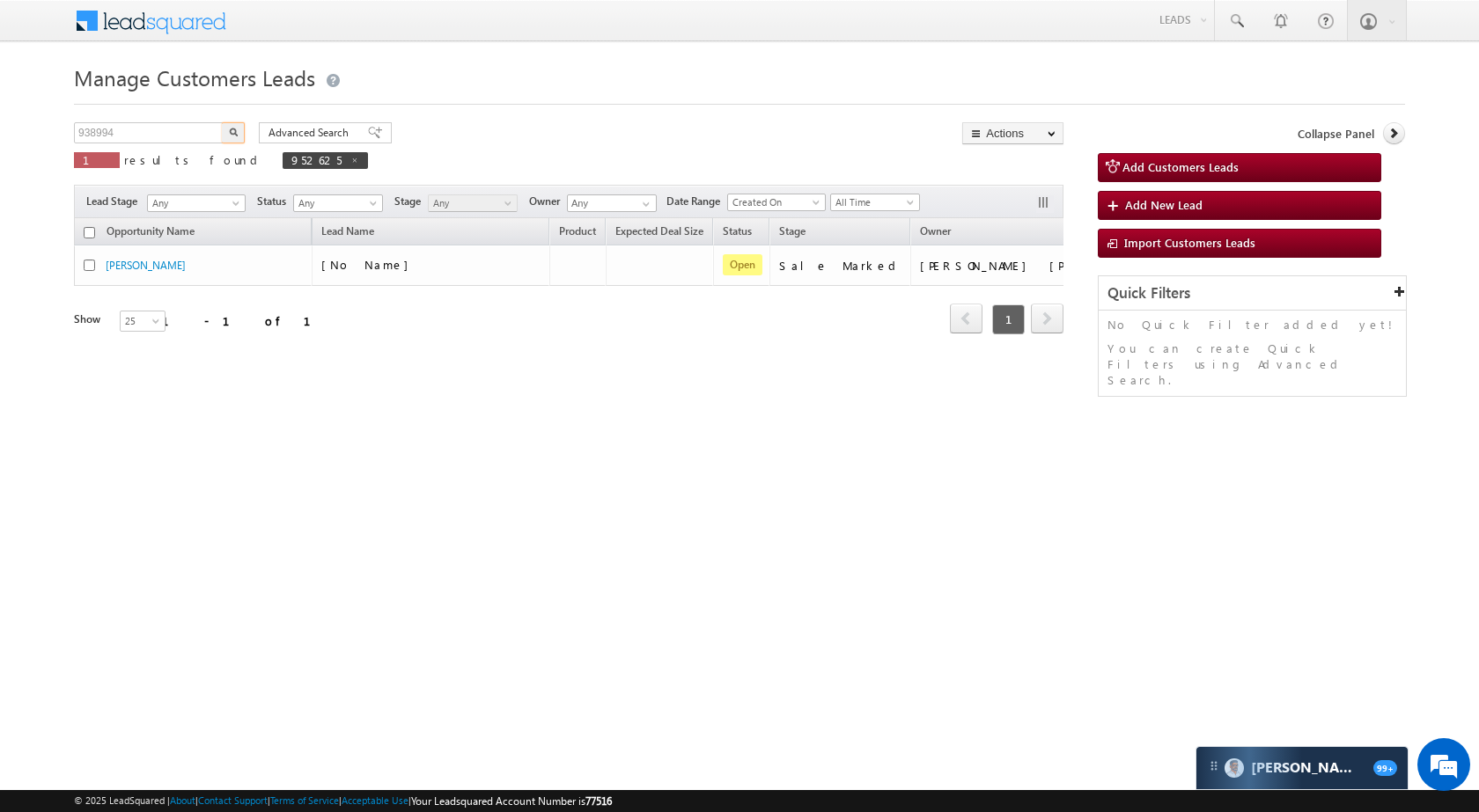
click at [230, 130] on img "button" at bounding box center [233, 132] width 9 height 9
click at [174, 139] on input "938994" at bounding box center [150, 132] width 151 height 21
paste input "51929"
click at [232, 128] on img "button" at bounding box center [233, 132] width 9 height 9
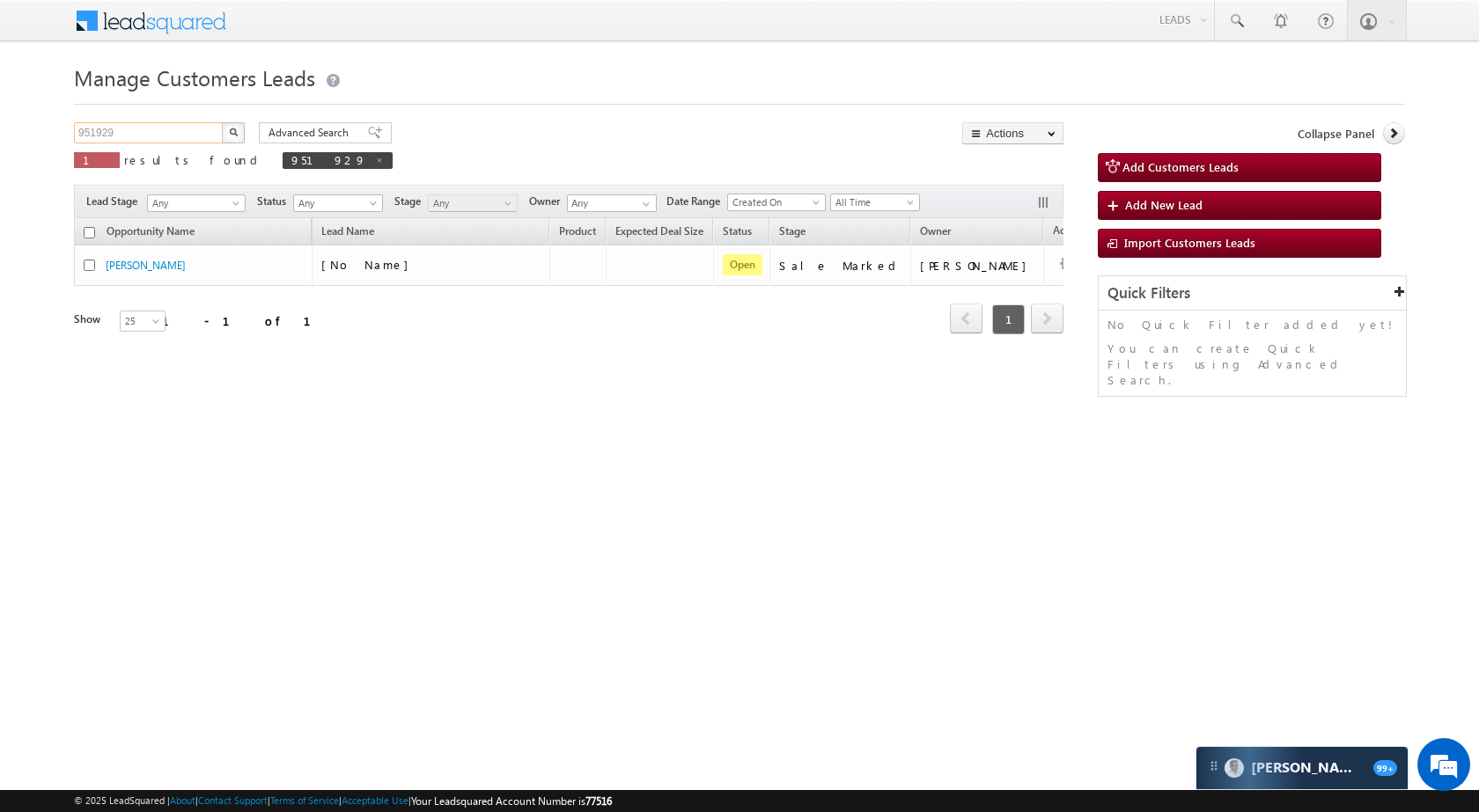
click at [168, 133] on input "951929" at bounding box center [150, 132] width 151 height 21
paste input "46608"
click at [226, 134] on button "button" at bounding box center [233, 132] width 23 height 21
click at [182, 134] on input "946608" at bounding box center [150, 132] width 151 height 21
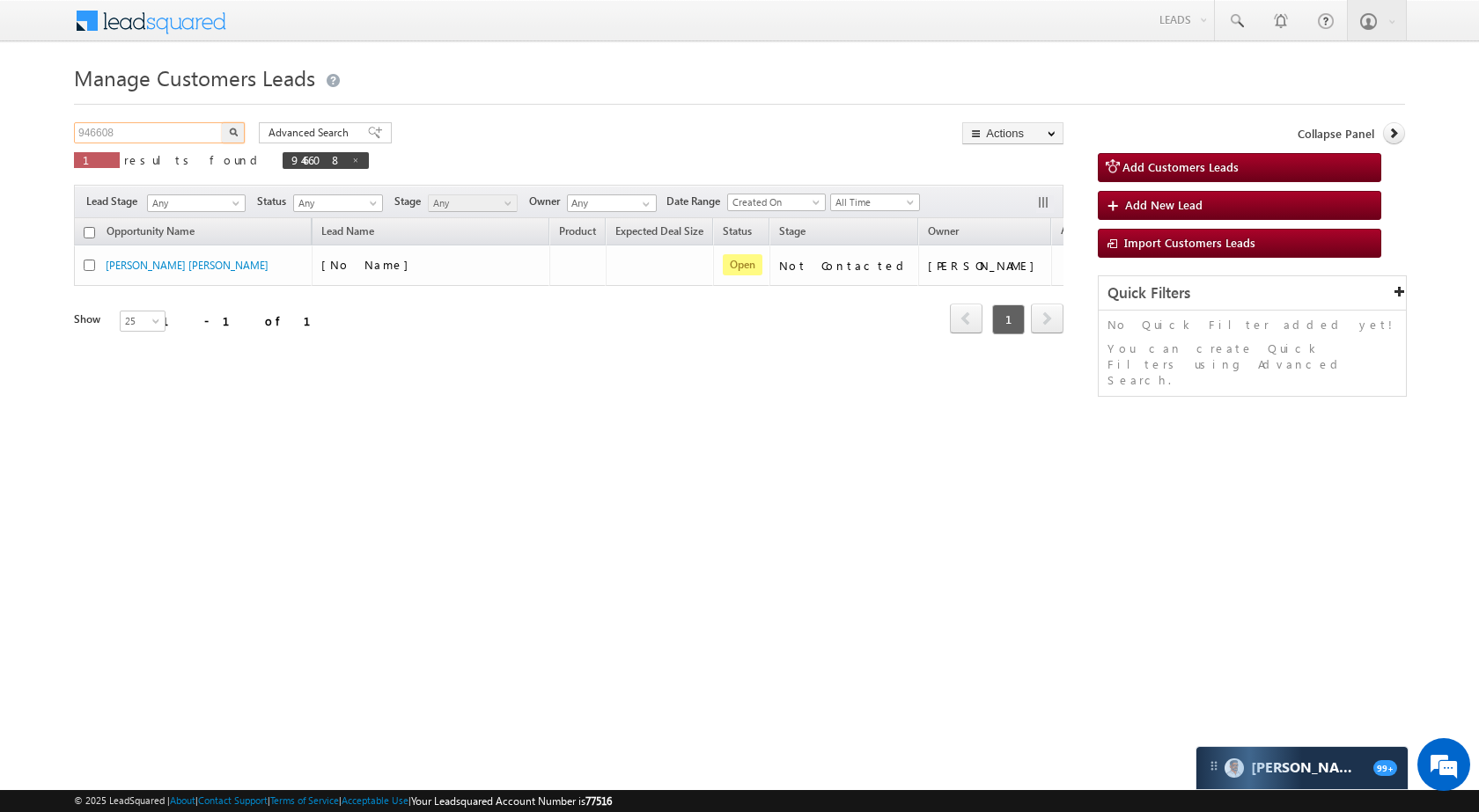
click at [182, 134] on input "946608" at bounding box center [150, 132] width 151 height 21
paste input "25096"
click at [241, 135] on button "button" at bounding box center [233, 132] width 23 height 21
click at [193, 116] on div "Manage Customers Leads 925096 X 1 results found 925096 Advanced Search Advanced…" at bounding box center [740, 278] width 1331 height 439
click at [185, 126] on input "925096" at bounding box center [150, 132] width 151 height 21
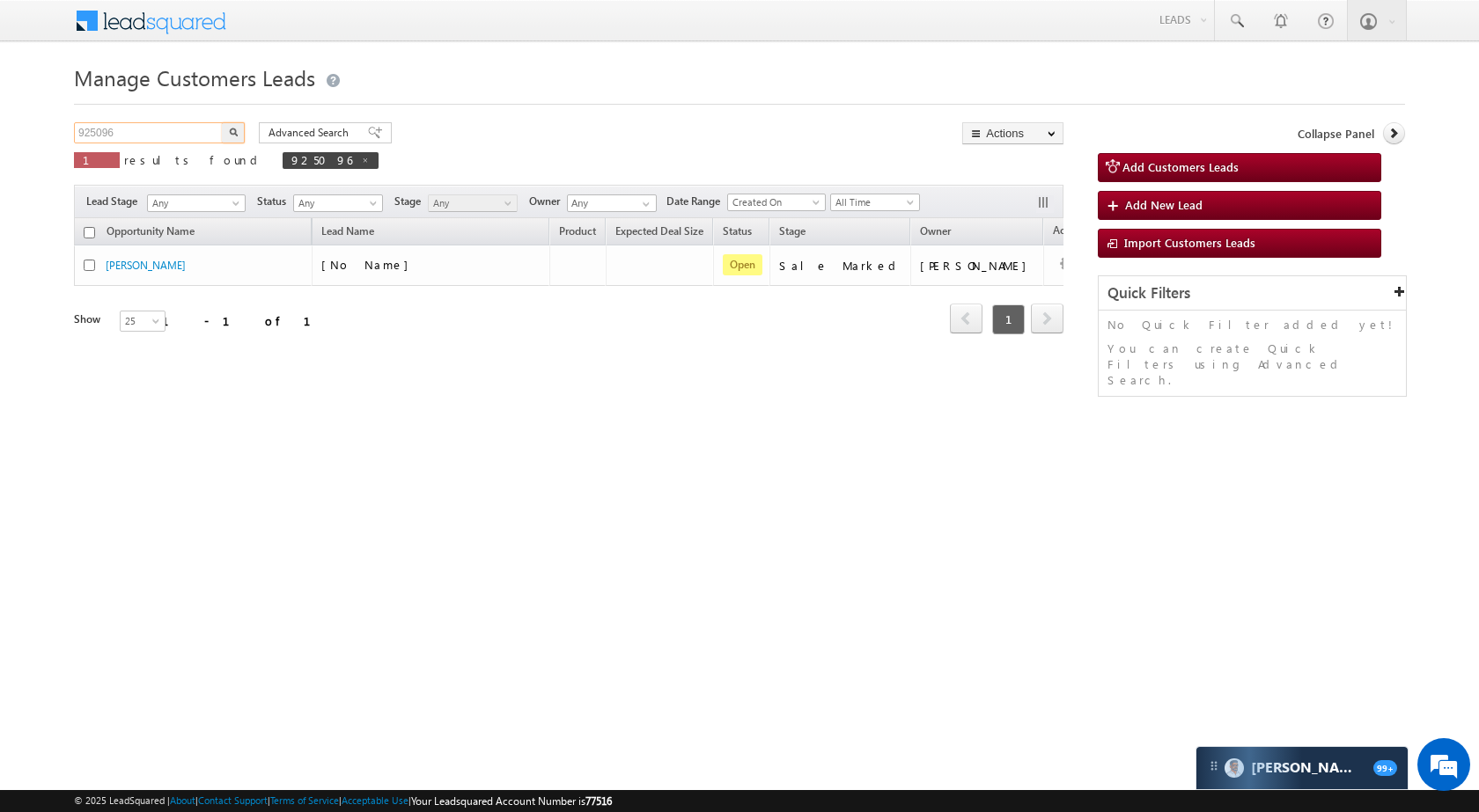
click at [185, 126] on input "925096" at bounding box center [150, 132] width 151 height 21
paste input "71585"
type input "971585"
click at [237, 130] on img "button" at bounding box center [233, 132] width 9 height 9
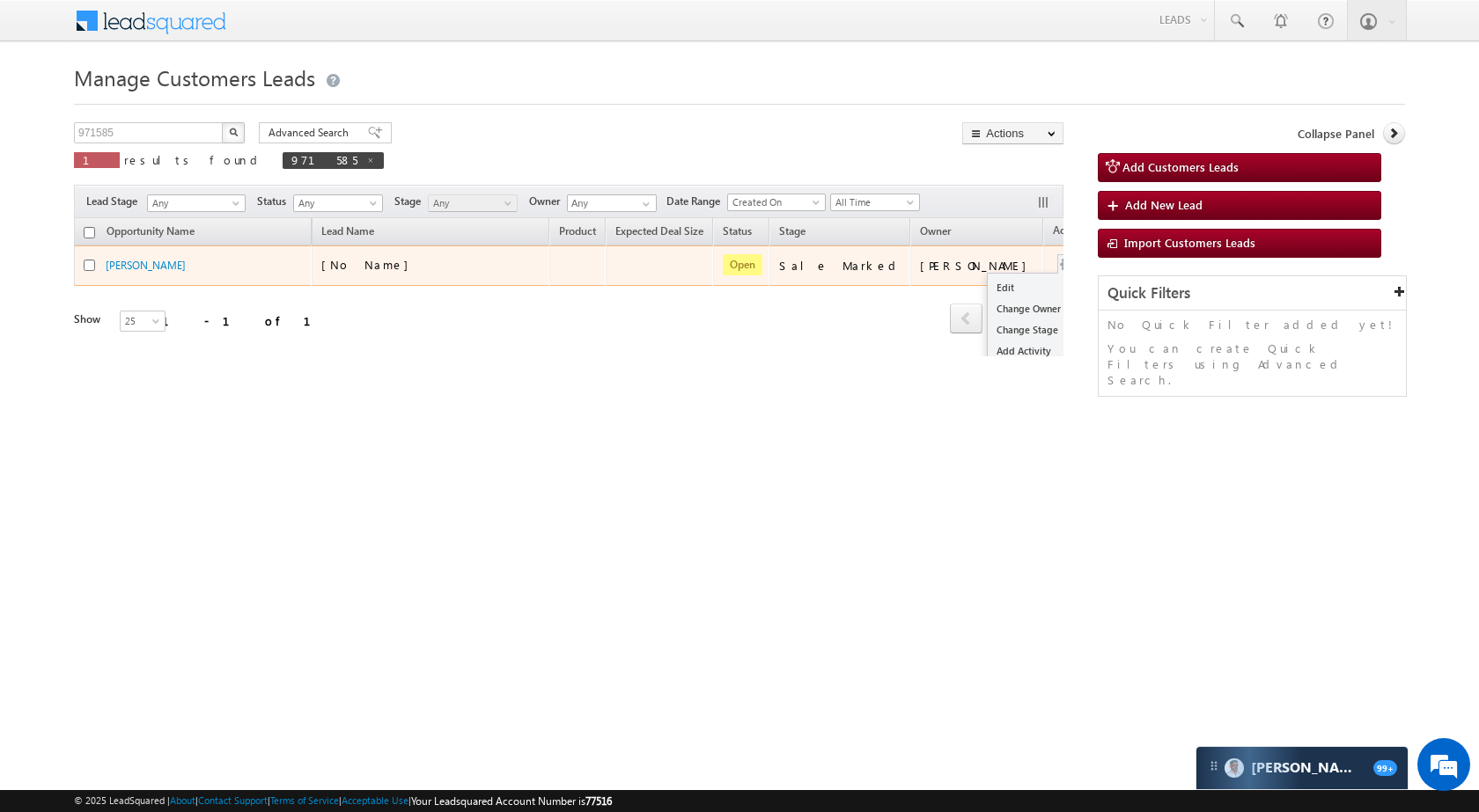
click at [1059, 262] on button "button" at bounding box center [1067, 264] width 17 height 17
click at [988, 288] on link "Edit" at bounding box center [1032, 287] width 88 height 21
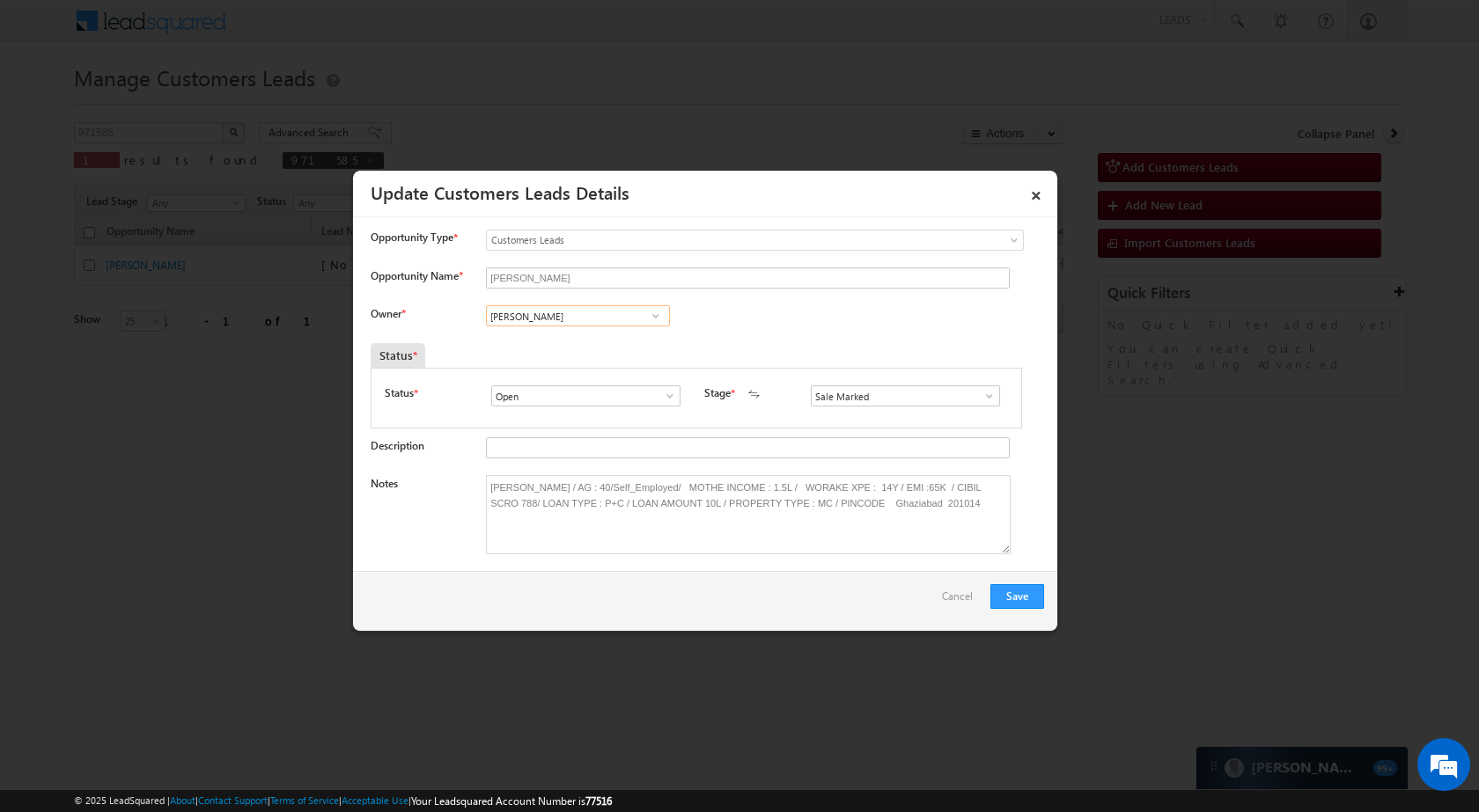
click at [535, 316] on input "[PERSON_NAME]" at bounding box center [577, 316] width 184 height 21
click at [532, 353] on span "[PERSON_NAME][EMAIL_ADDRESS][PERSON_NAME][DOMAIN_NAME]" at bounding box center [572, 350] width 159 height 13
type input "[PERSON_NAME]"
click at [1011, 603] on button "Save" at bounding box center [1017, 596] width 53 height 25
